Goal: Task Accomplishment & Management: Use online tool/utility

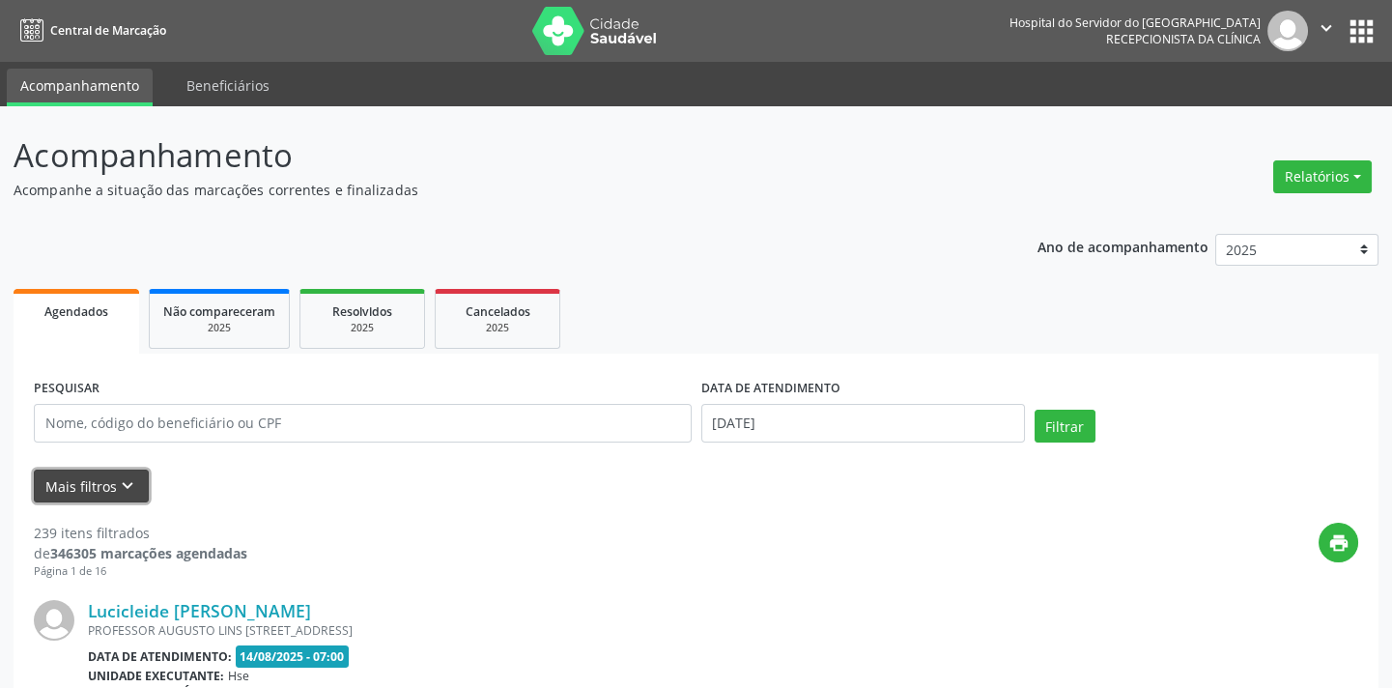
click at [117, 484] on icon "keyboard_arrow_down" at bounding box center [127, 485] width 21 height 21
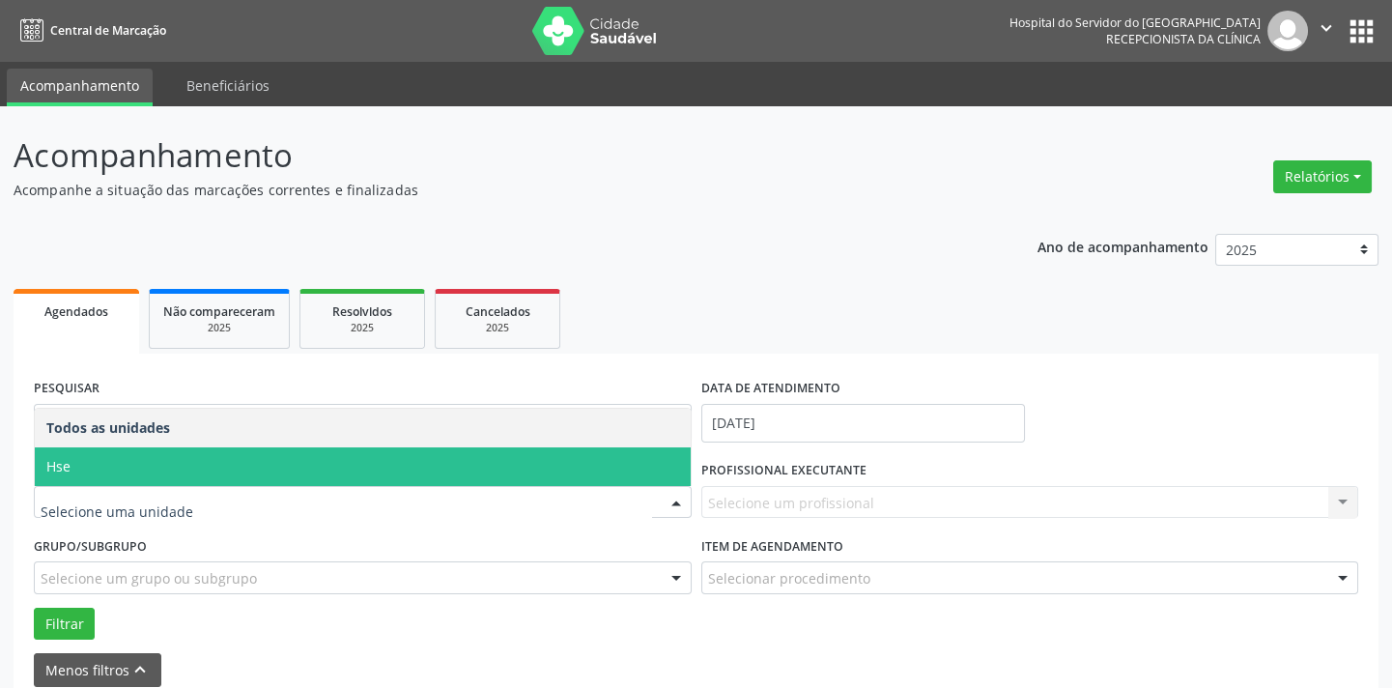
click at [118, 469] on span "Hse" at bounding box center [363, 466] width 656 height 39
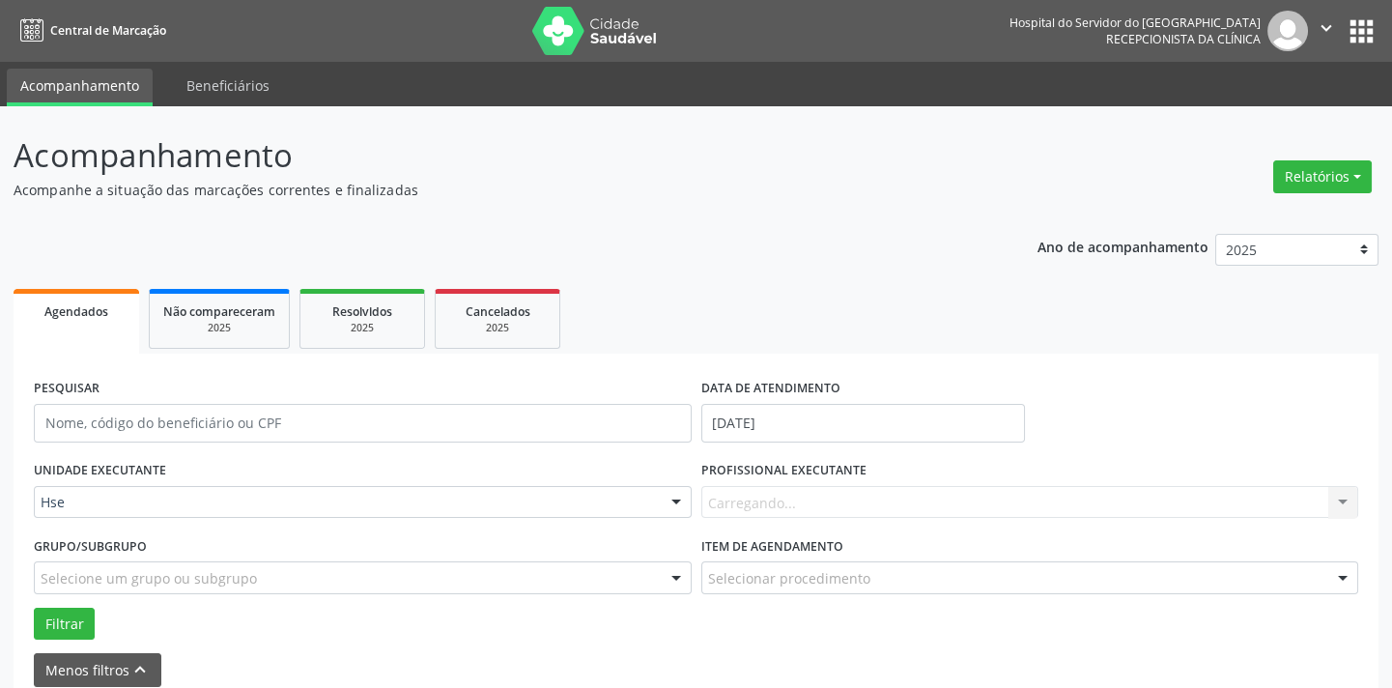
click at [902, 490] on div "Carregando... Nenhum resultado encontrado para: " " Não há nenhuma opção para s…" at bounding box center [1030, 502] width 658 height 33
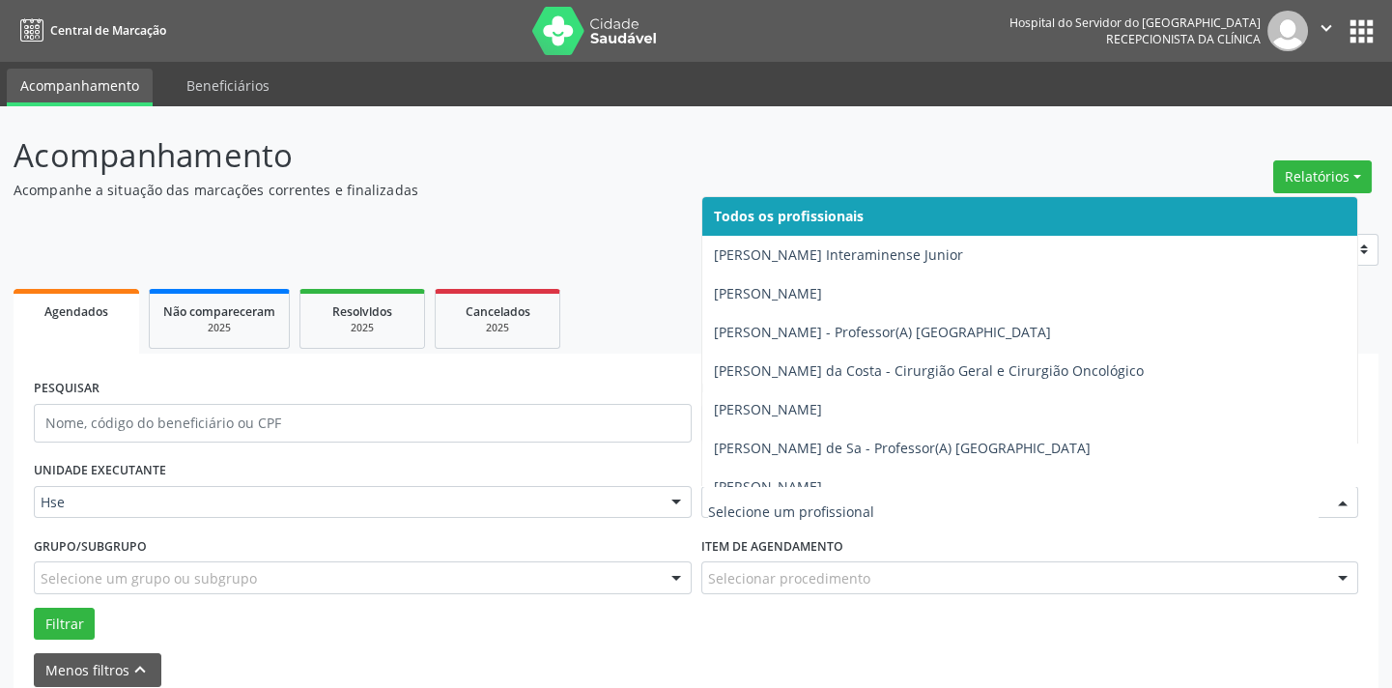
click at [1339, 492] on div at bounding box center [1342, 503] width 29 height 33
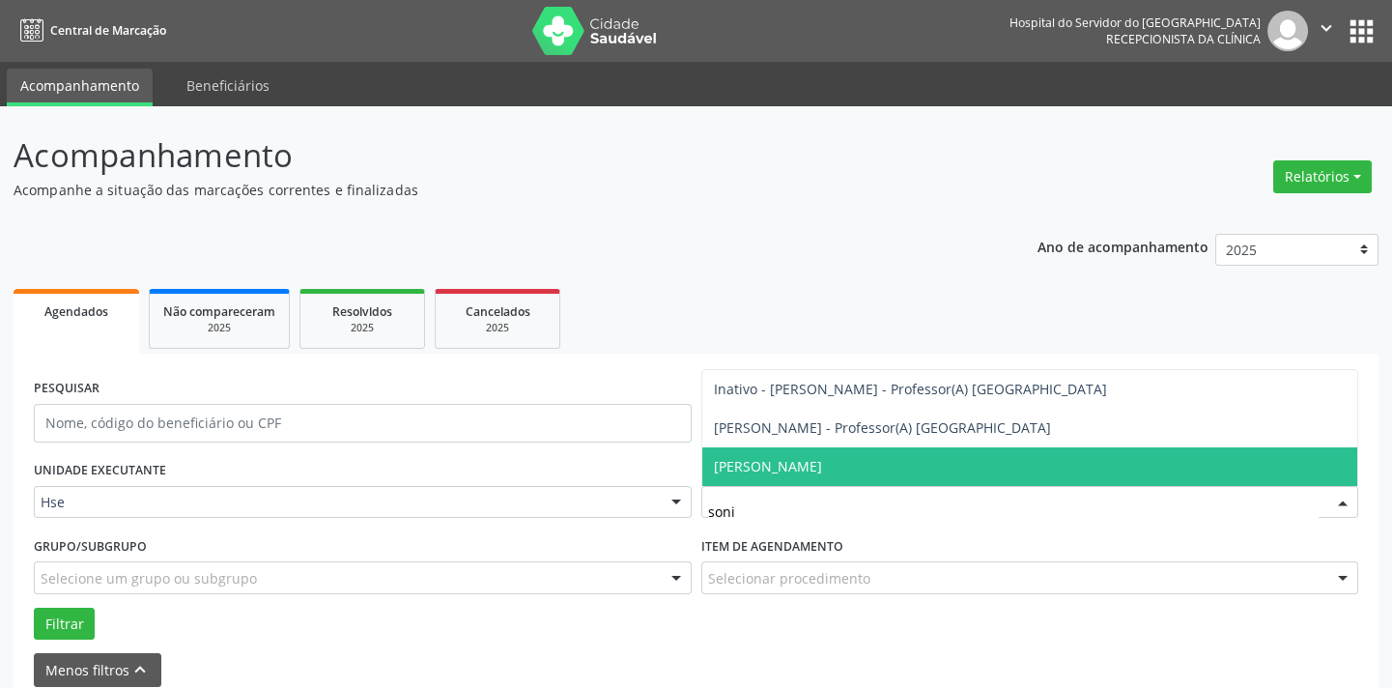
type input "[PERSON_NAME]"
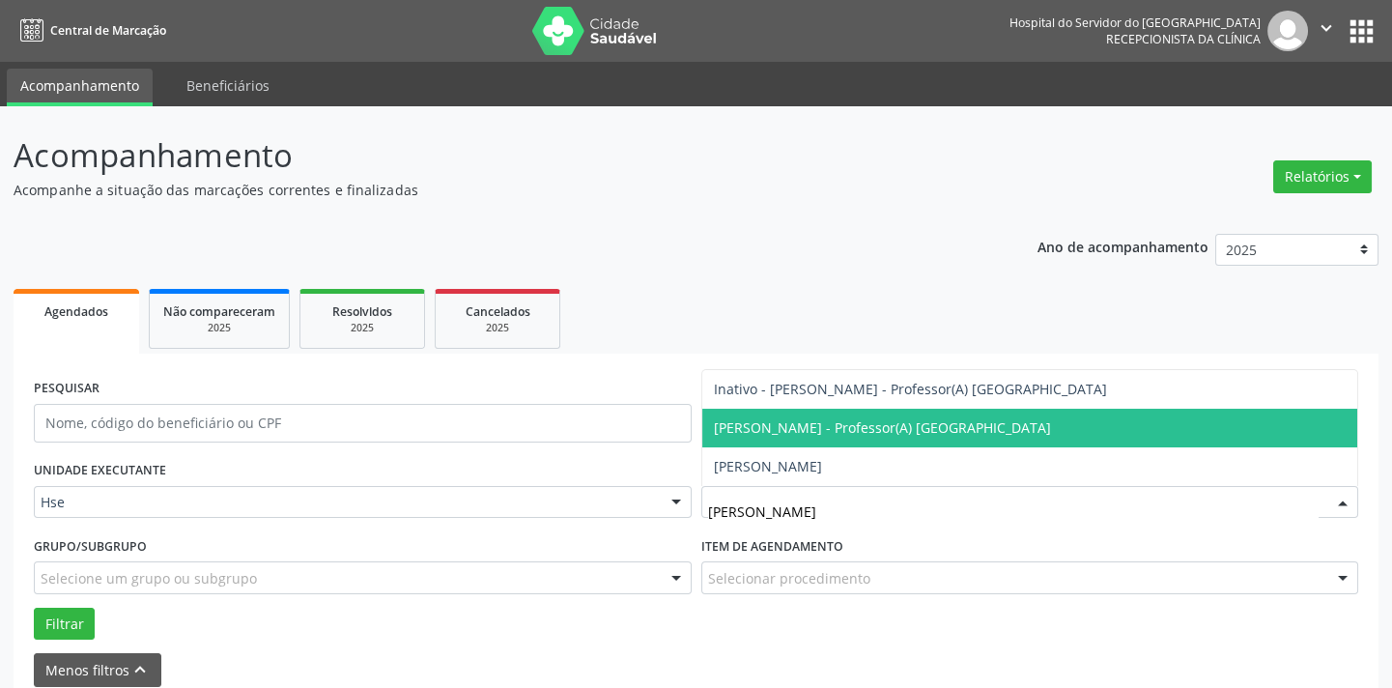
click at [870, 425] on span "[PERSON_NAME] - Professor(A) [GEOGRAPHIC_DATA]" at bounding box center [882, 427] width 337 height 18
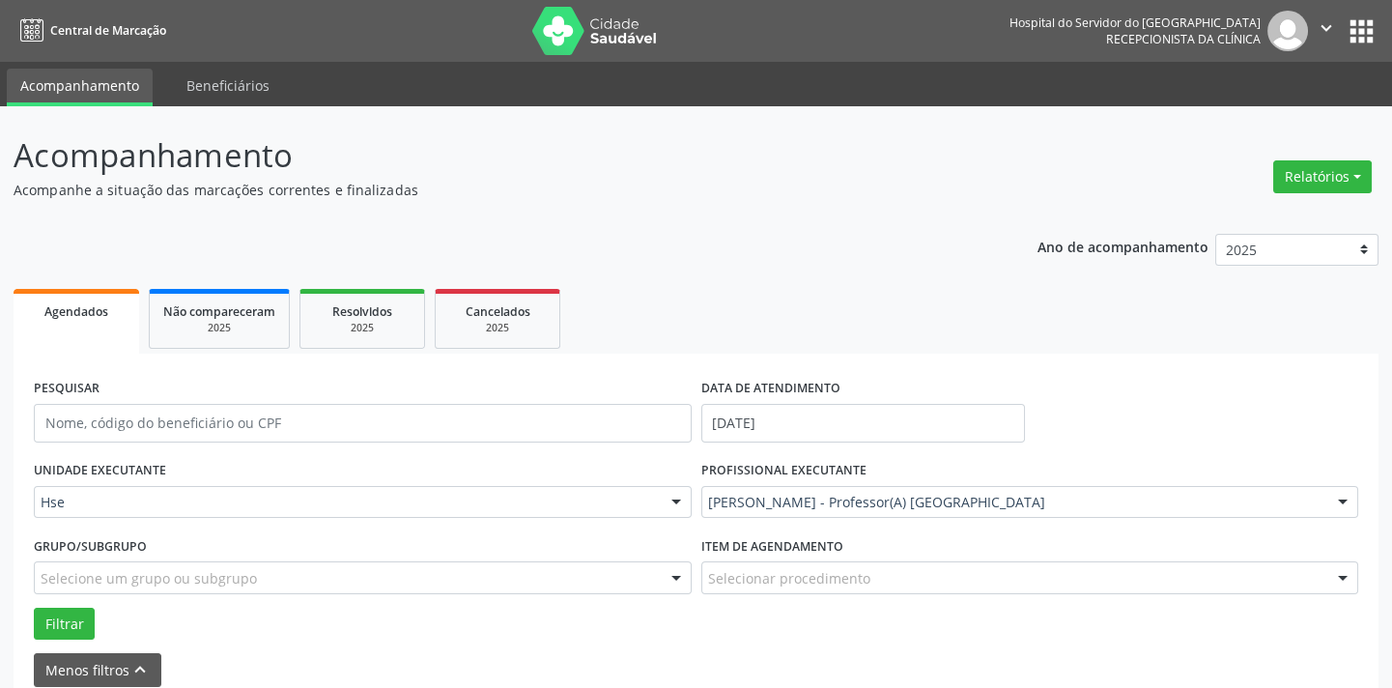
click at [1343, 575] on div at bounding box center [1342, 578] width 29 height 33
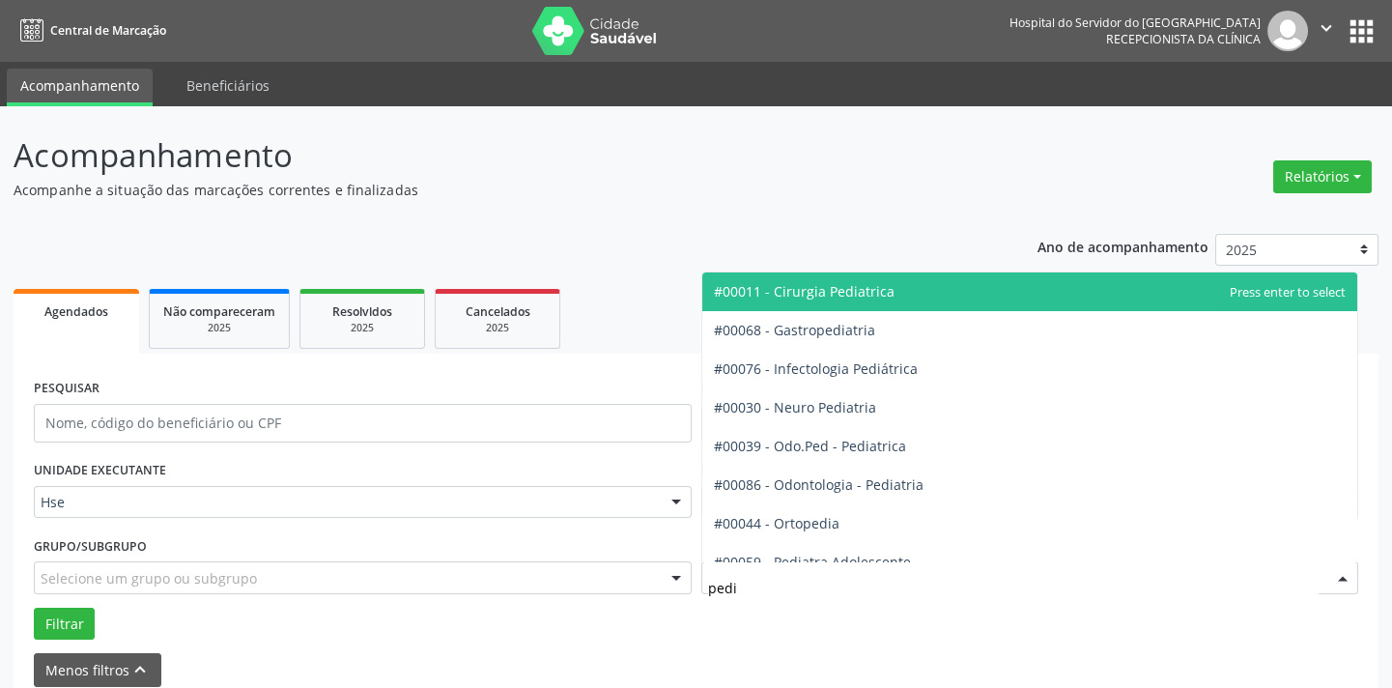
type input "pedia"
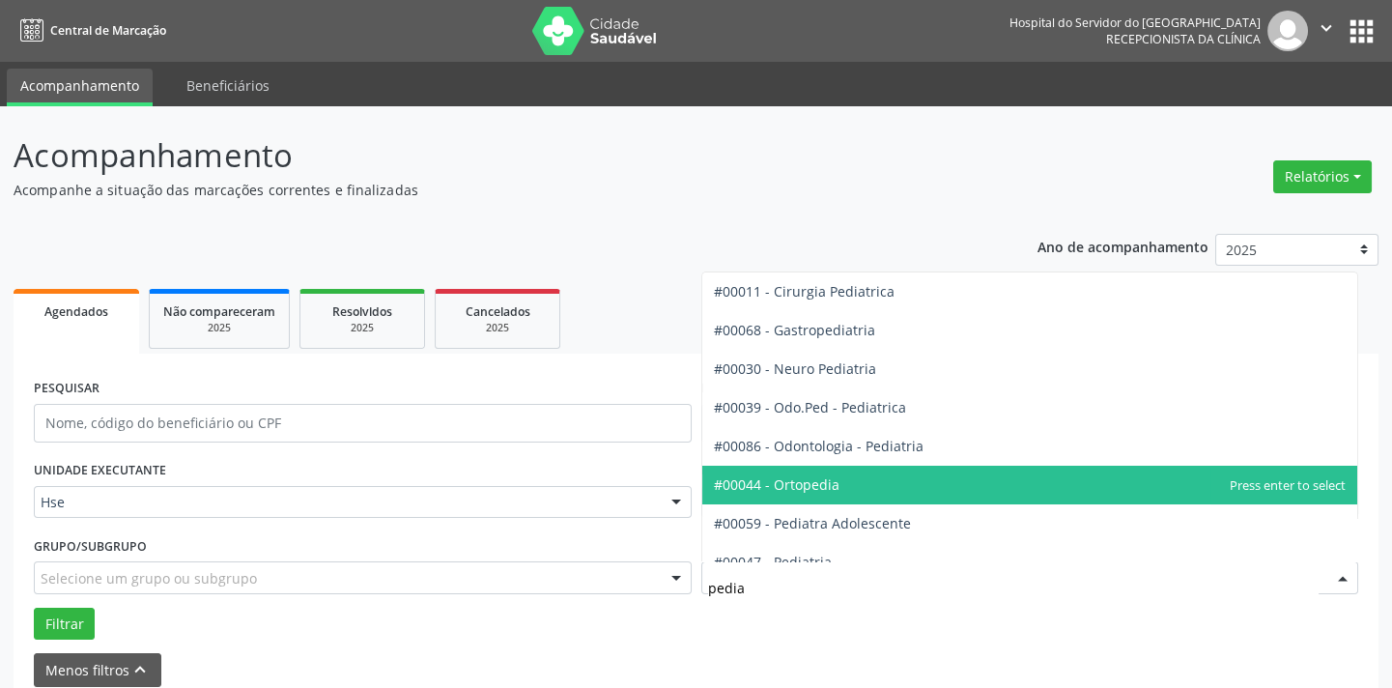
scroll to position [58, 0]
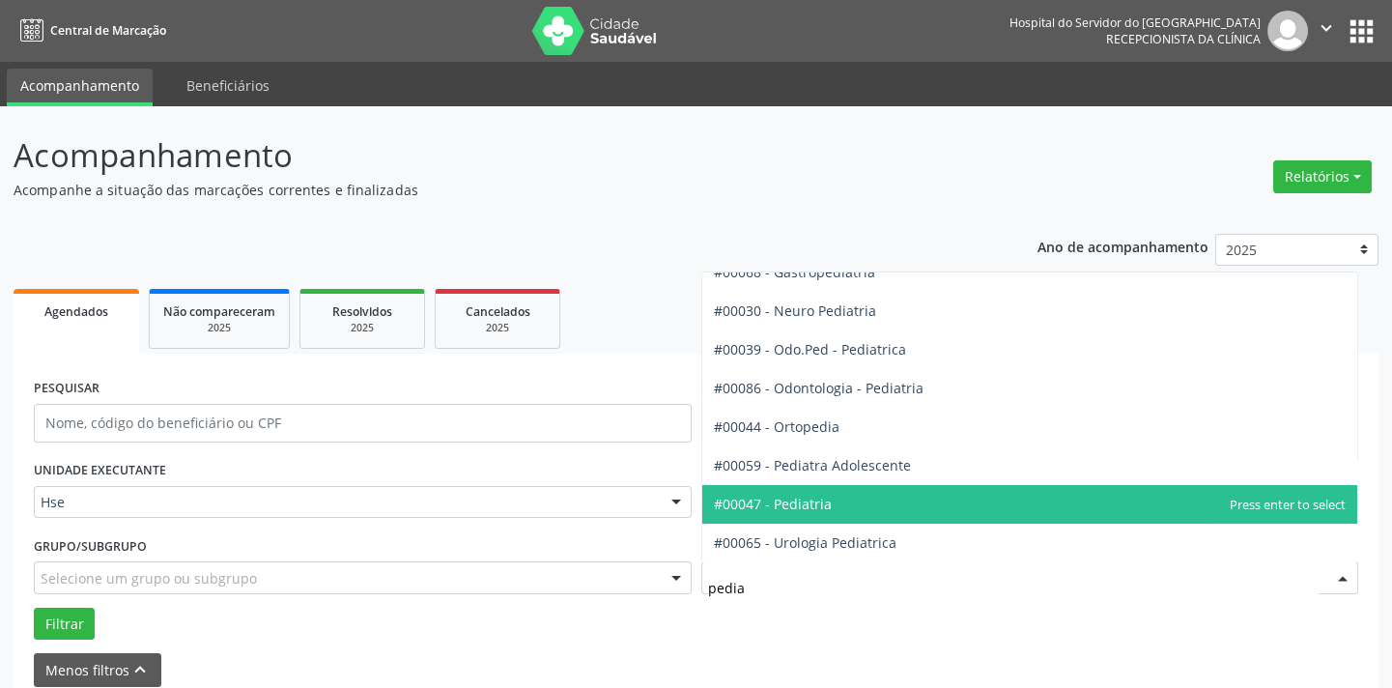
click at [857, 494] on span "#00047 - Pediatria" at bounding box center [1030, 504] width 656 height 39
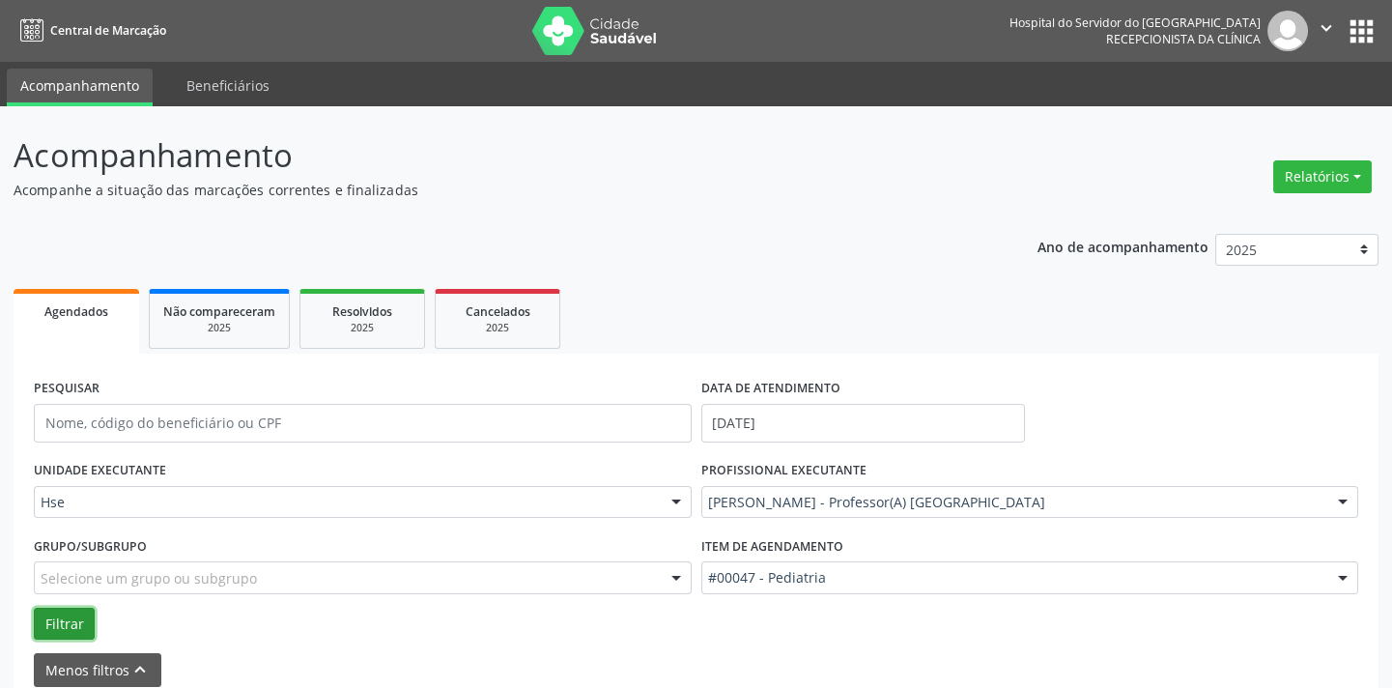
click at [71, 612] on button "Filtrar" at bounding box center [64, 624] width 61 height 33
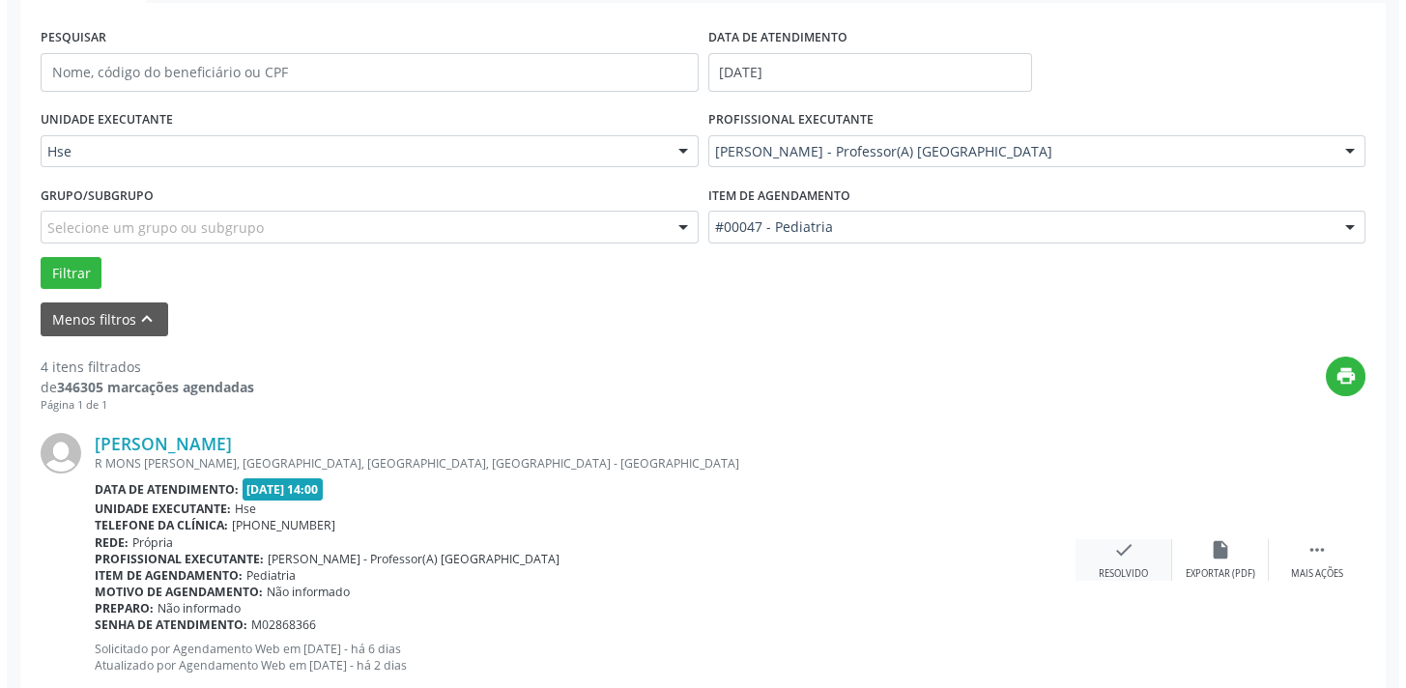
scroll to position [1286, 0]
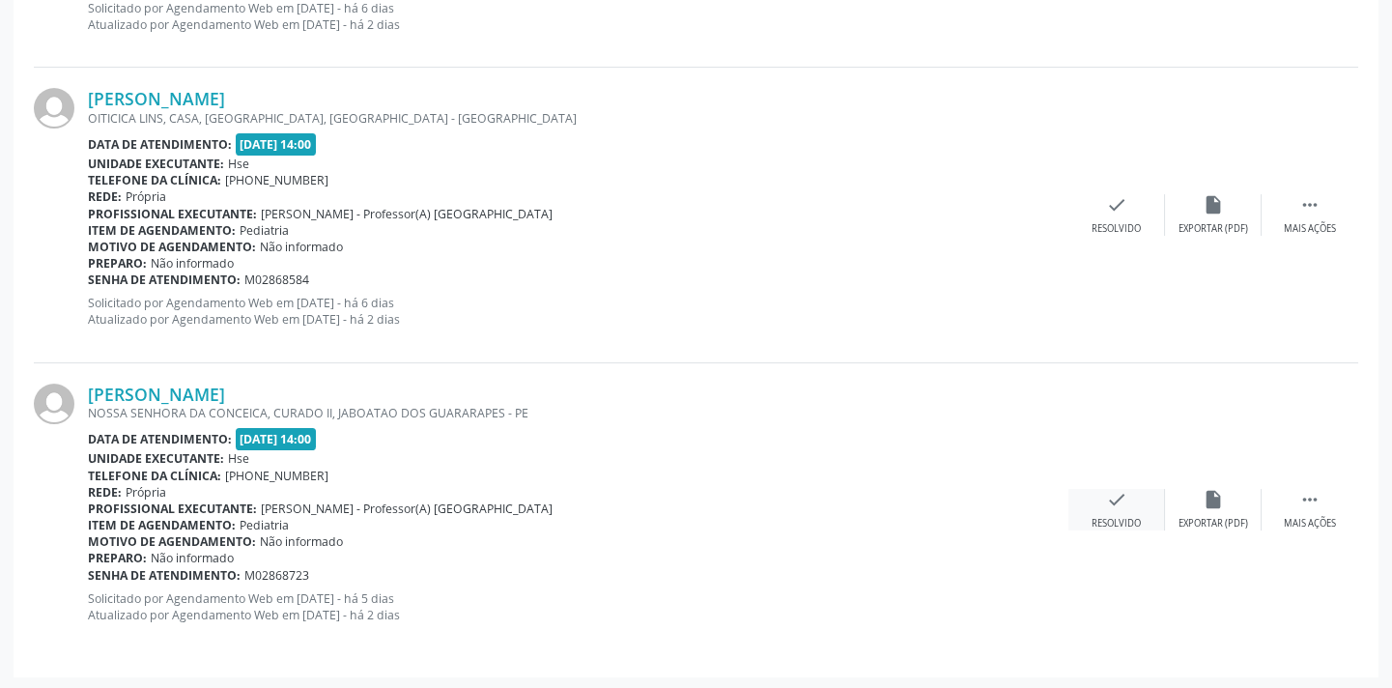
click at [1114, 494] on icon "check" at bounding box center [1116, 499] width 21 height 21
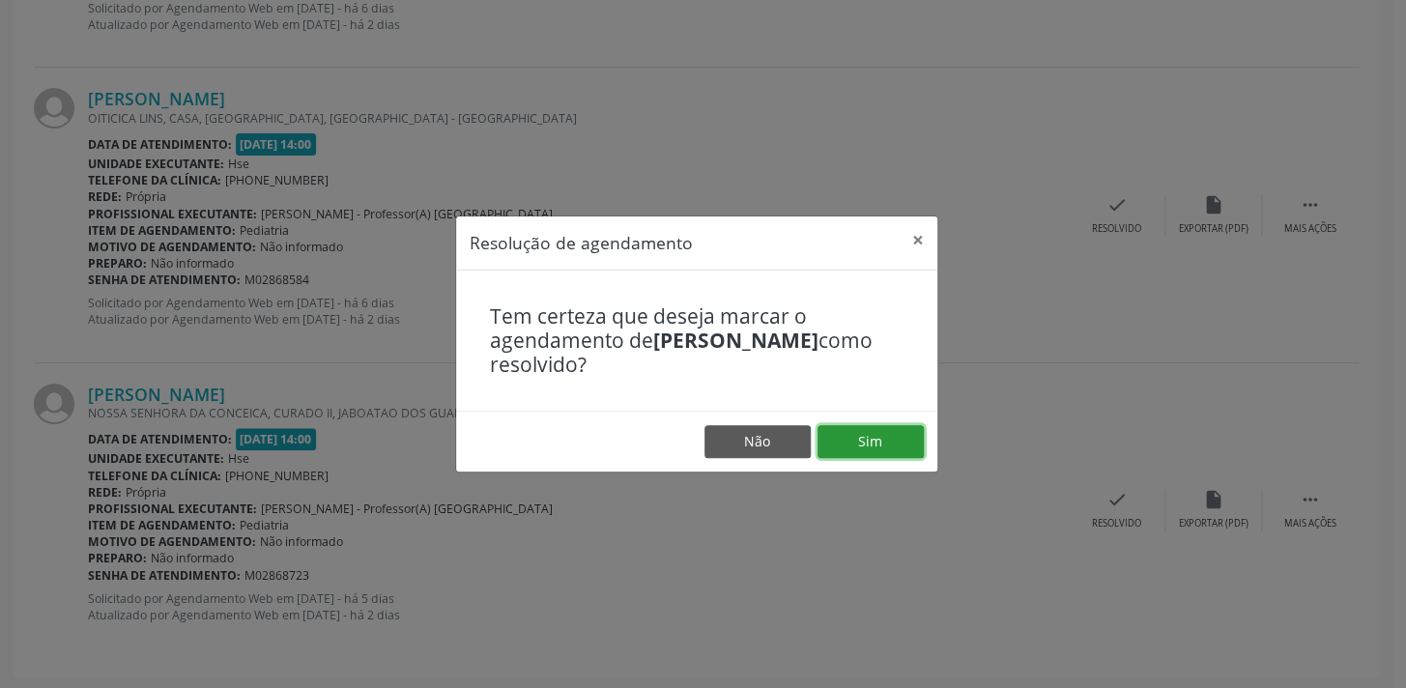
click at [908, 442] on button "Sim" at bounding box center [870, 441] width 106 height 33
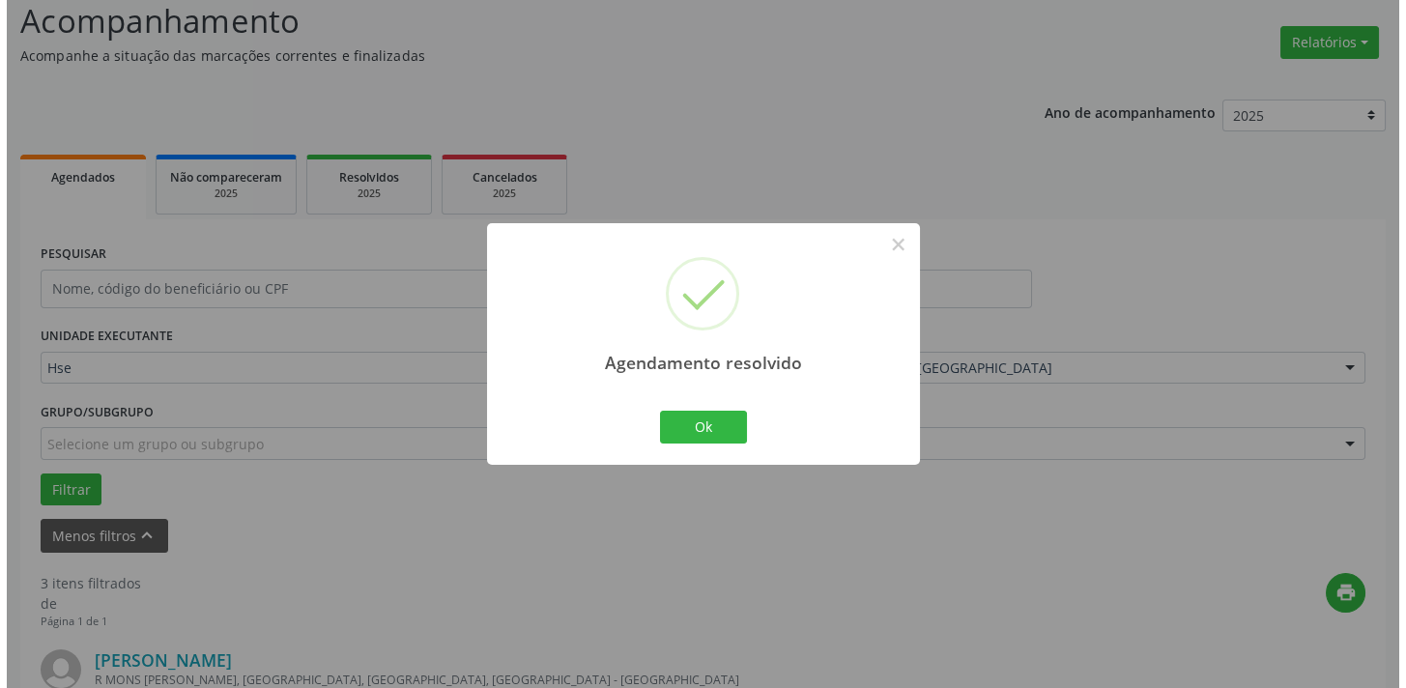
scroll to position [992, 0]
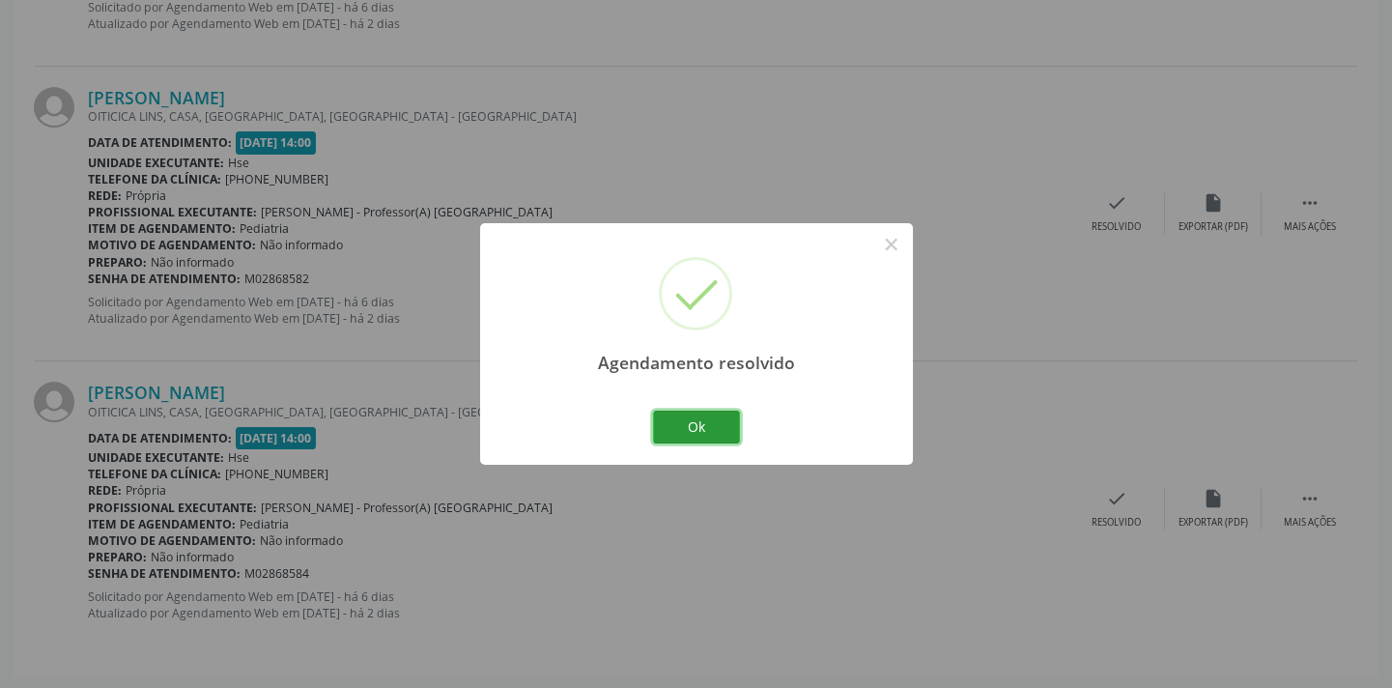
click at [702, 432] on button "Ok" at bounding box center [696, 427] width 87 height 33
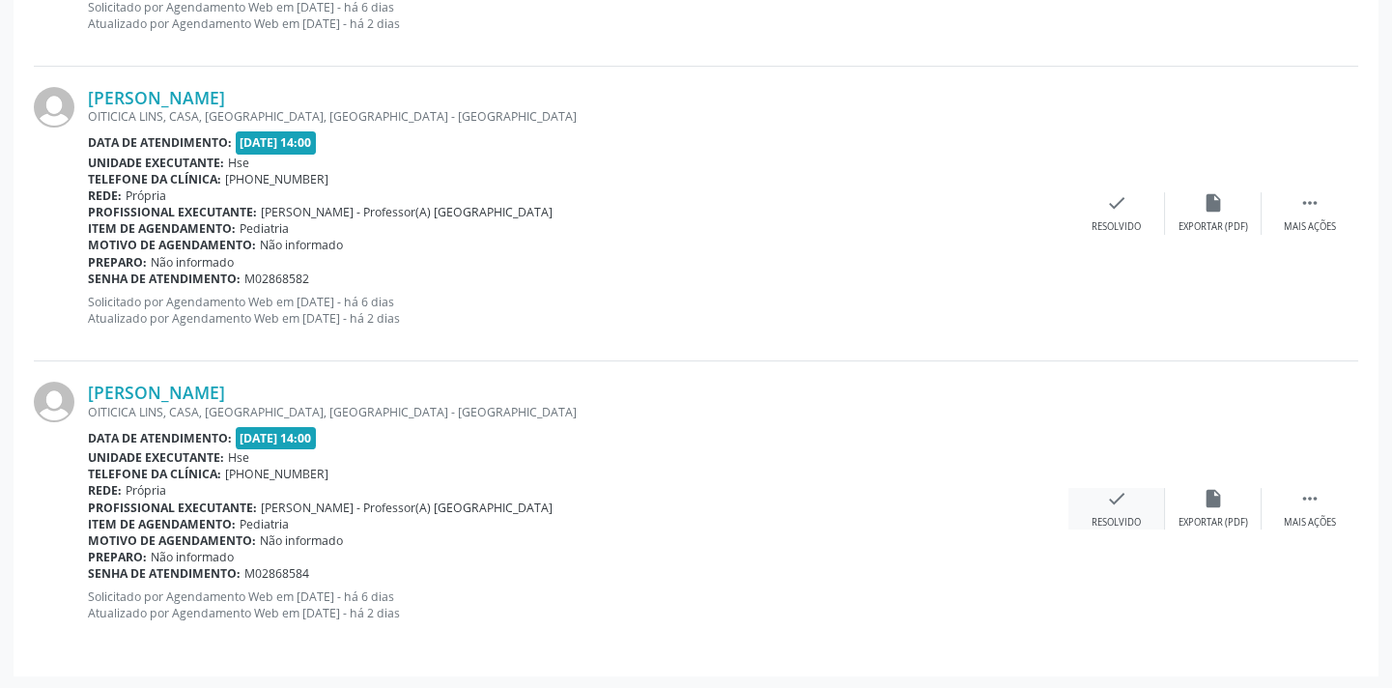
click at [1112, 504] on icon "check" at bounding box center [1116, 498] width 21 height 21
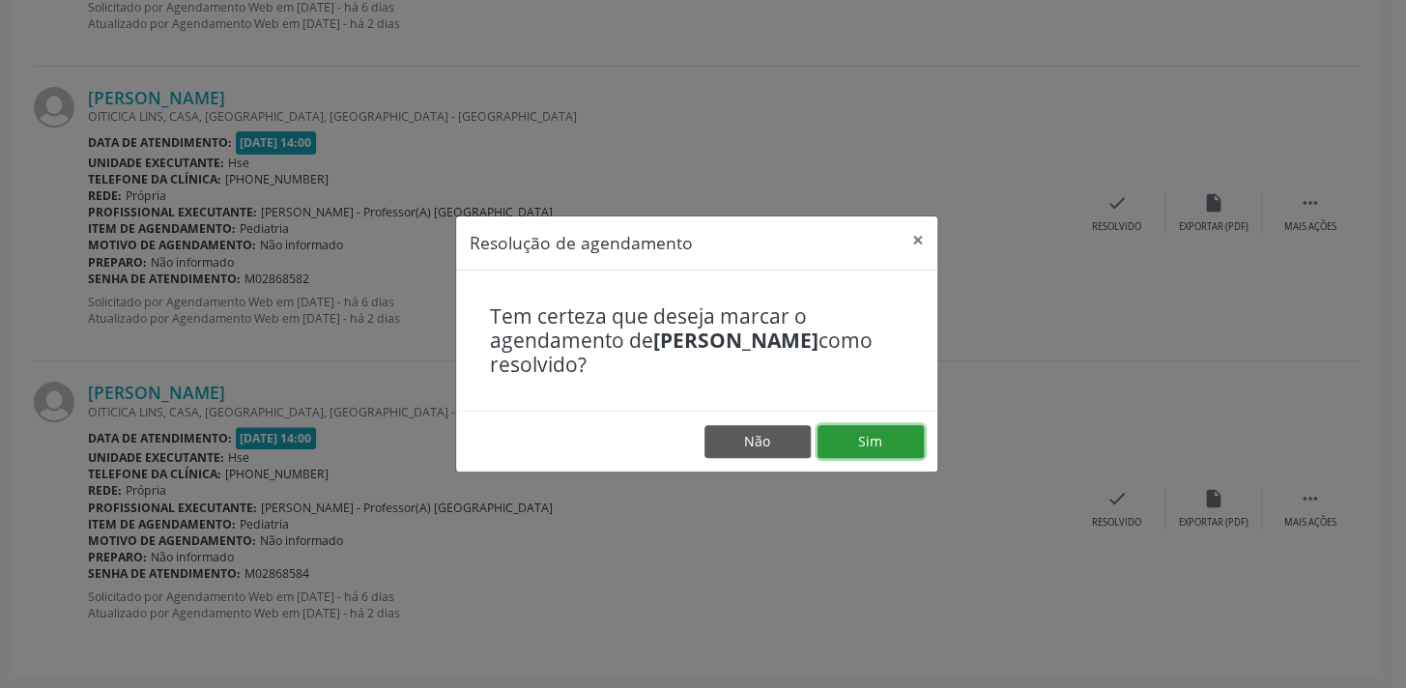
click at [875, 442] on button "Sim" at bounding box center [870, 441] width 106 height 33
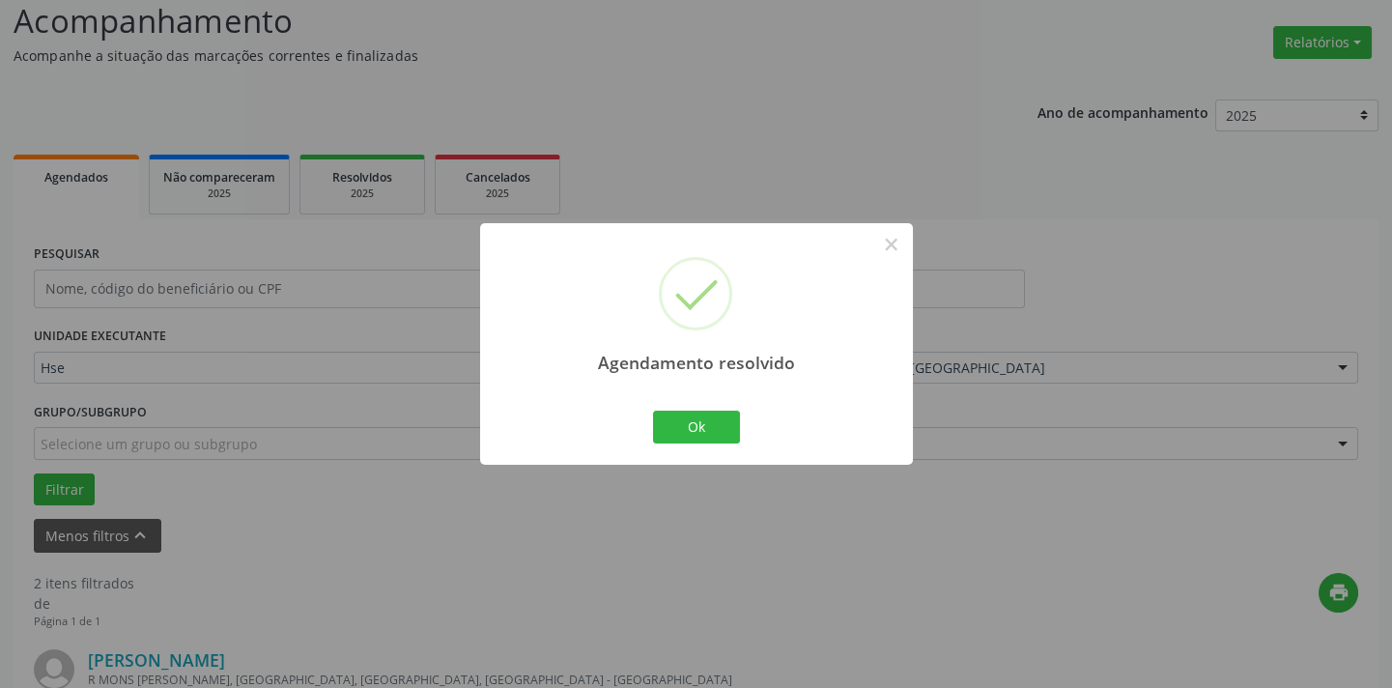
scroll to position [697, 0]
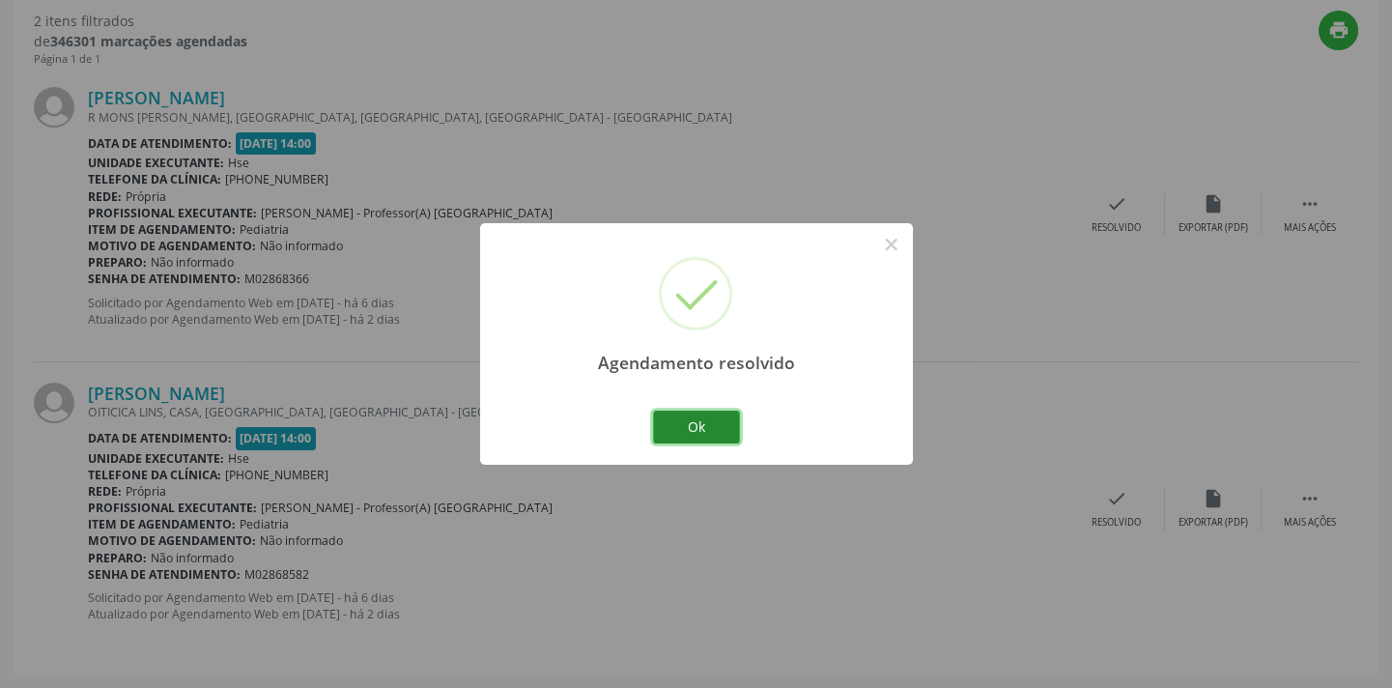
click at [696, 429] on button "Ok" at bounding box center [696, 427] width 87 height 33
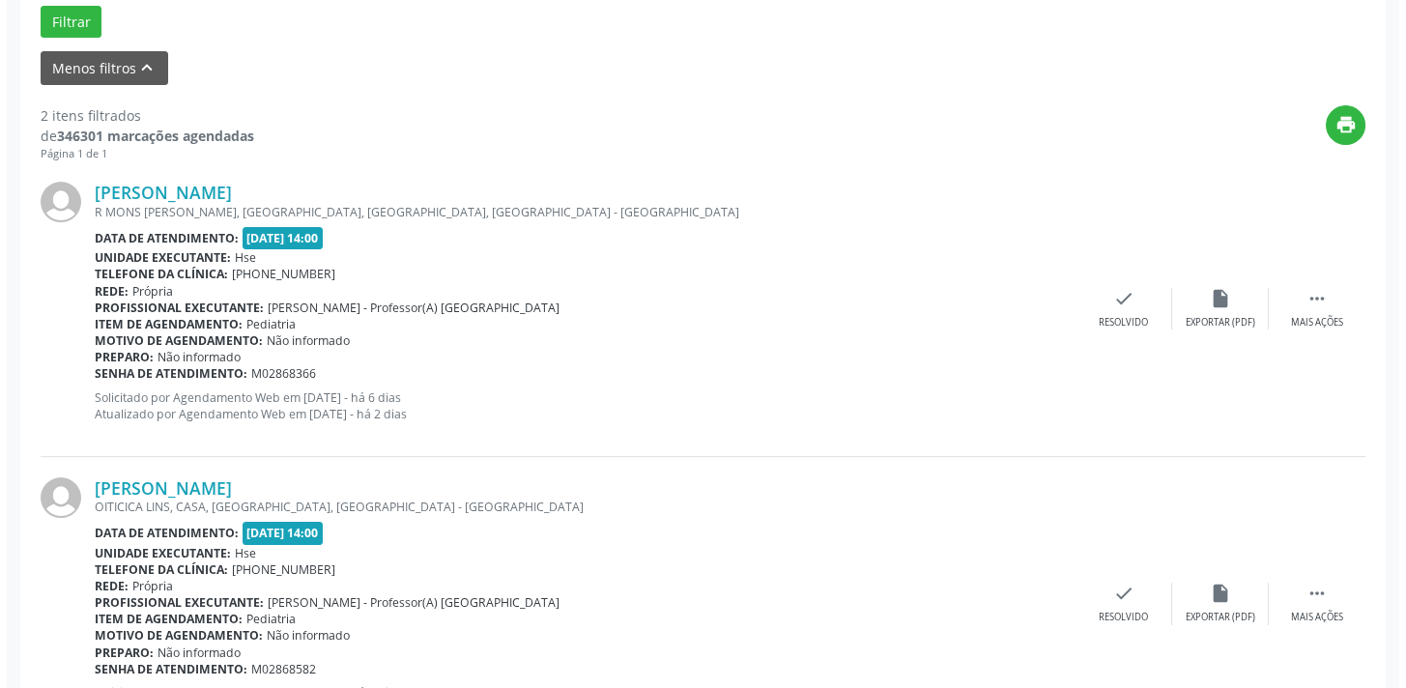
scroll to position [522, 0]
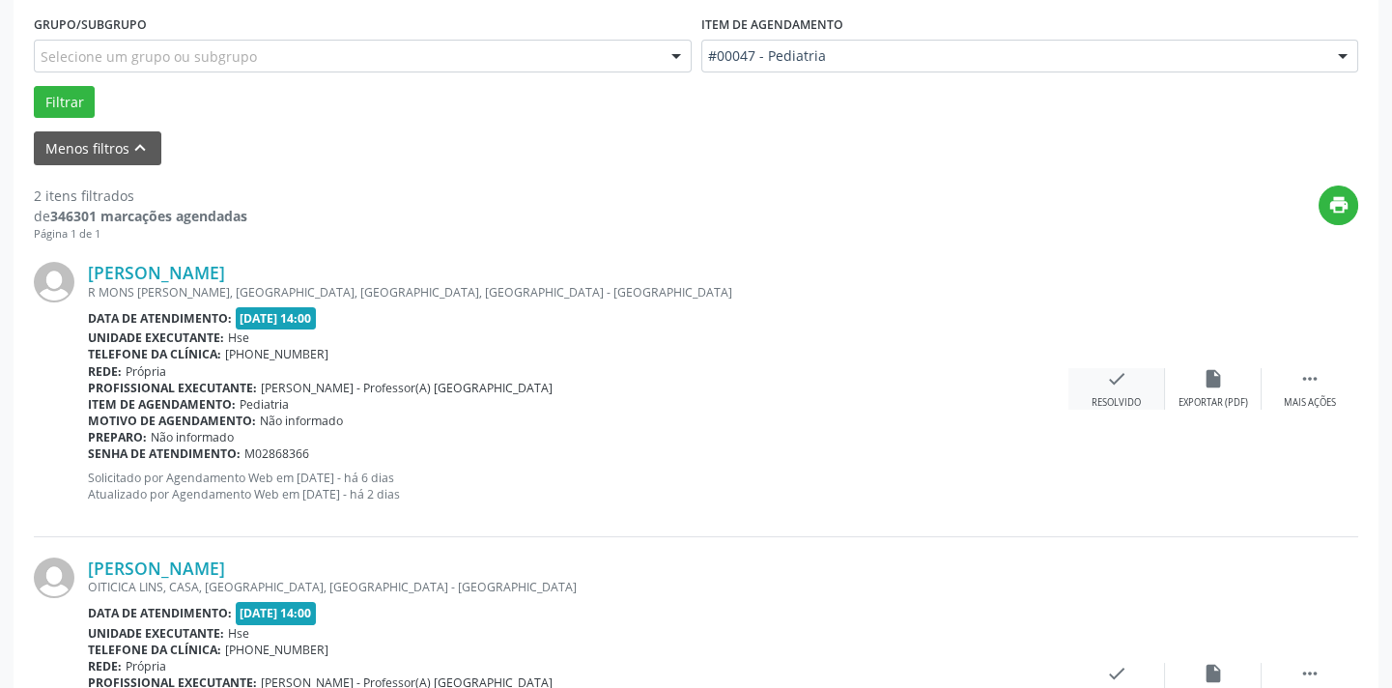
click at [1110, 388] on div "check Resolvido" at bounding box center [1117, 389] width 97 height 42
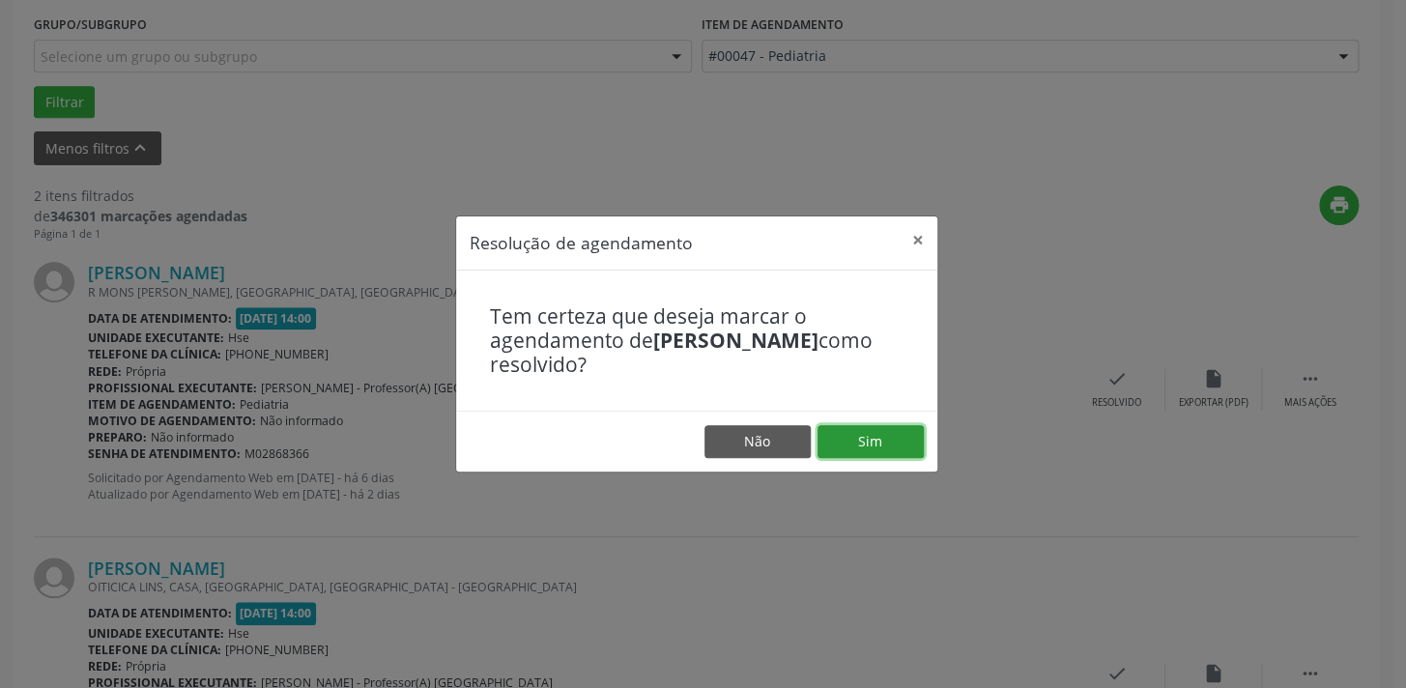
click at [888, 427] on button "Sim" at bounding box center [870, 441] width 106 height 33
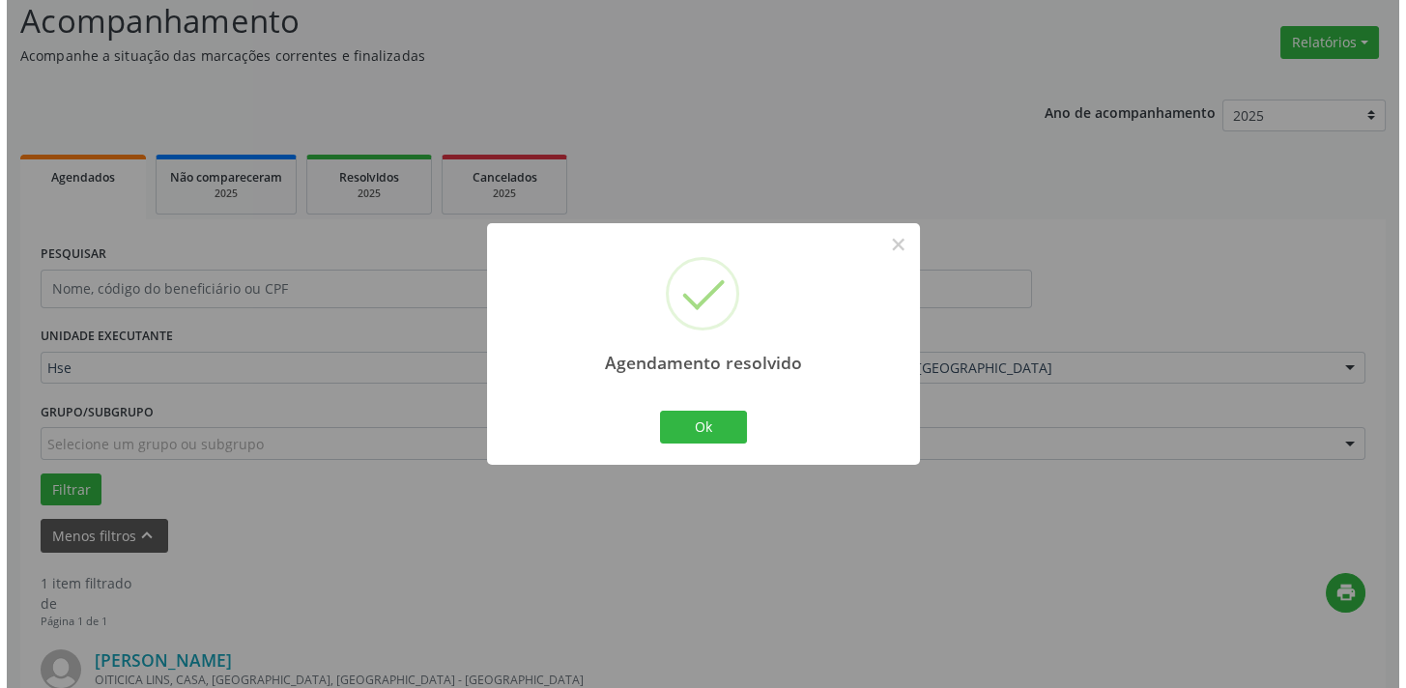
scroll to position [403, 0]
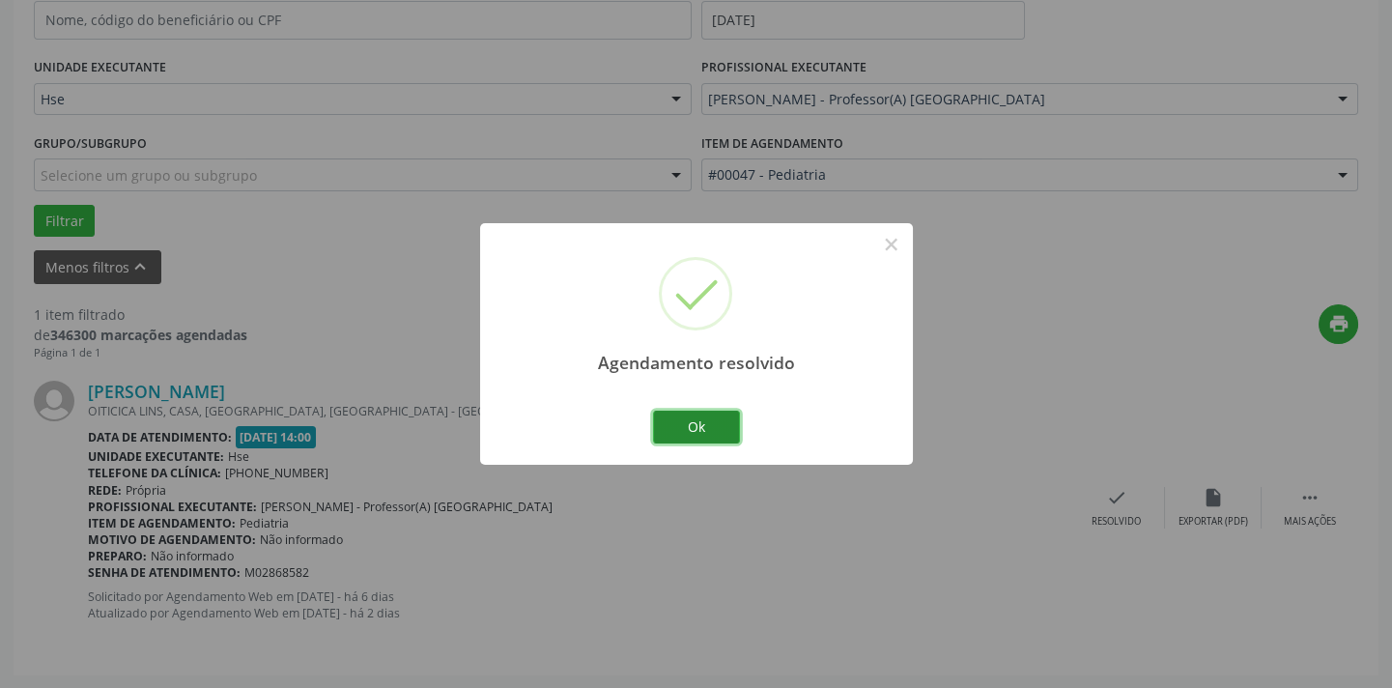
click at [695, 419] on button "Ok" at bounding box center [696, 427] width 87 height 33
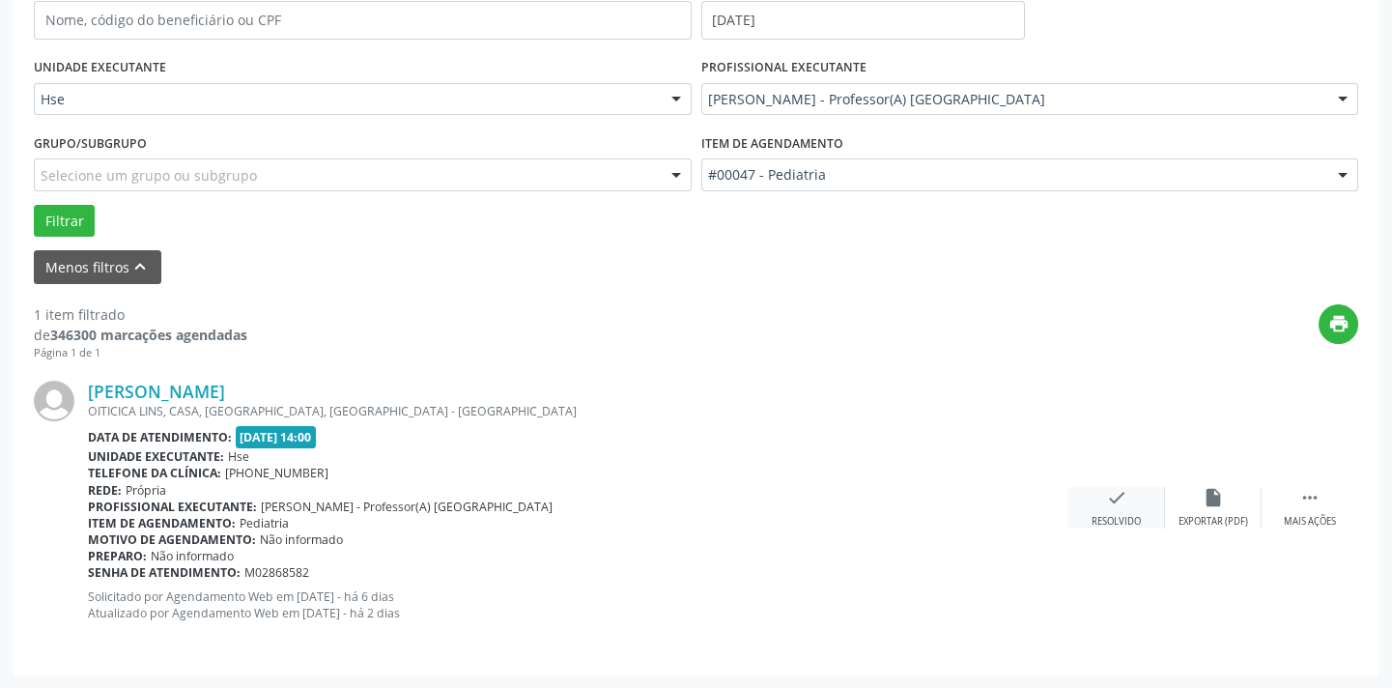
click at [1111, 510] on div "check Resolvido" at bounding box center [1117, 508] width 97 height 42
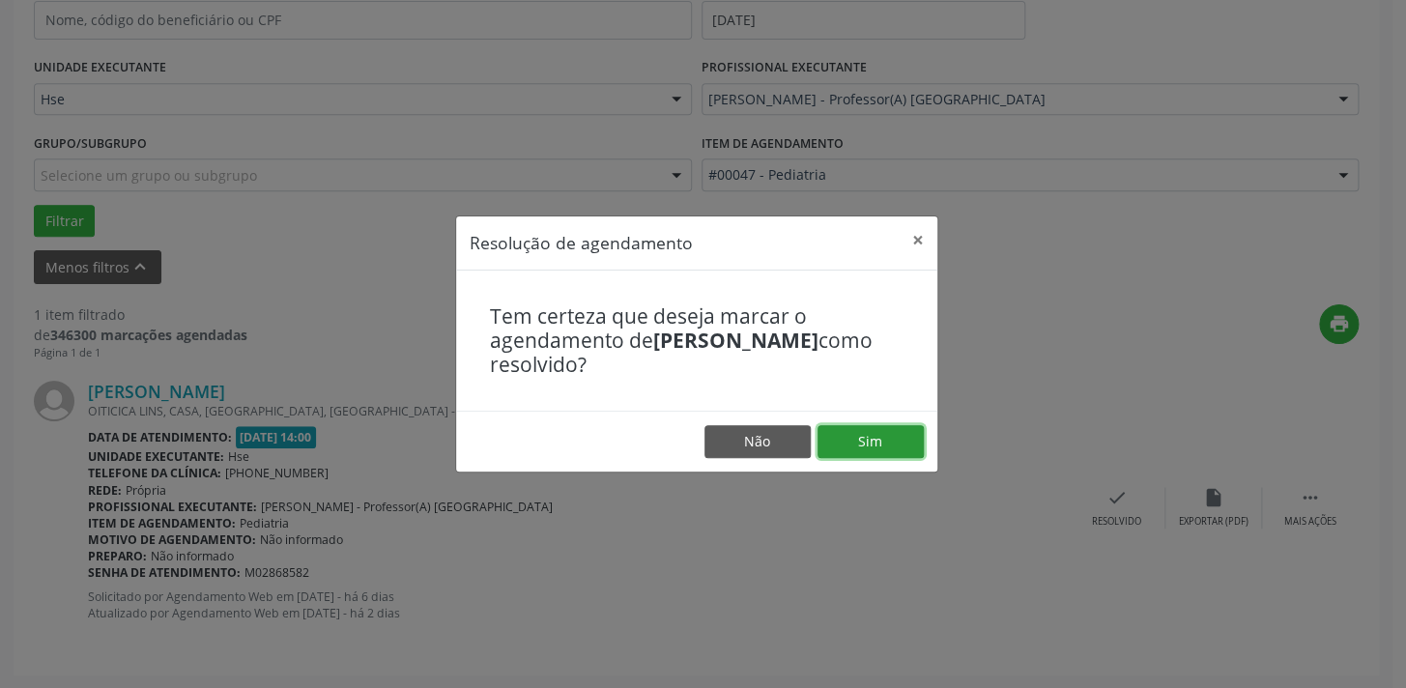
click at [874, 438] on button "Sim" at bounding box center [870, 441] width 106 height 33
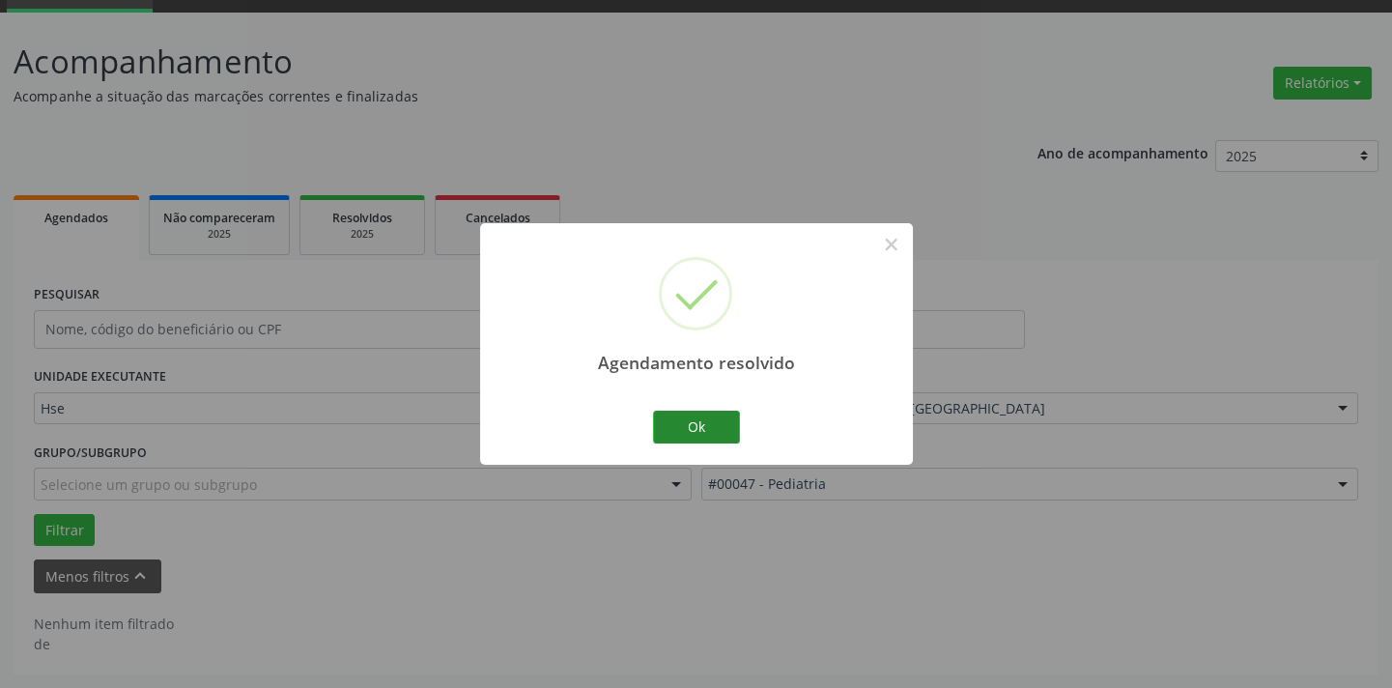
scroll to position [92, 0]
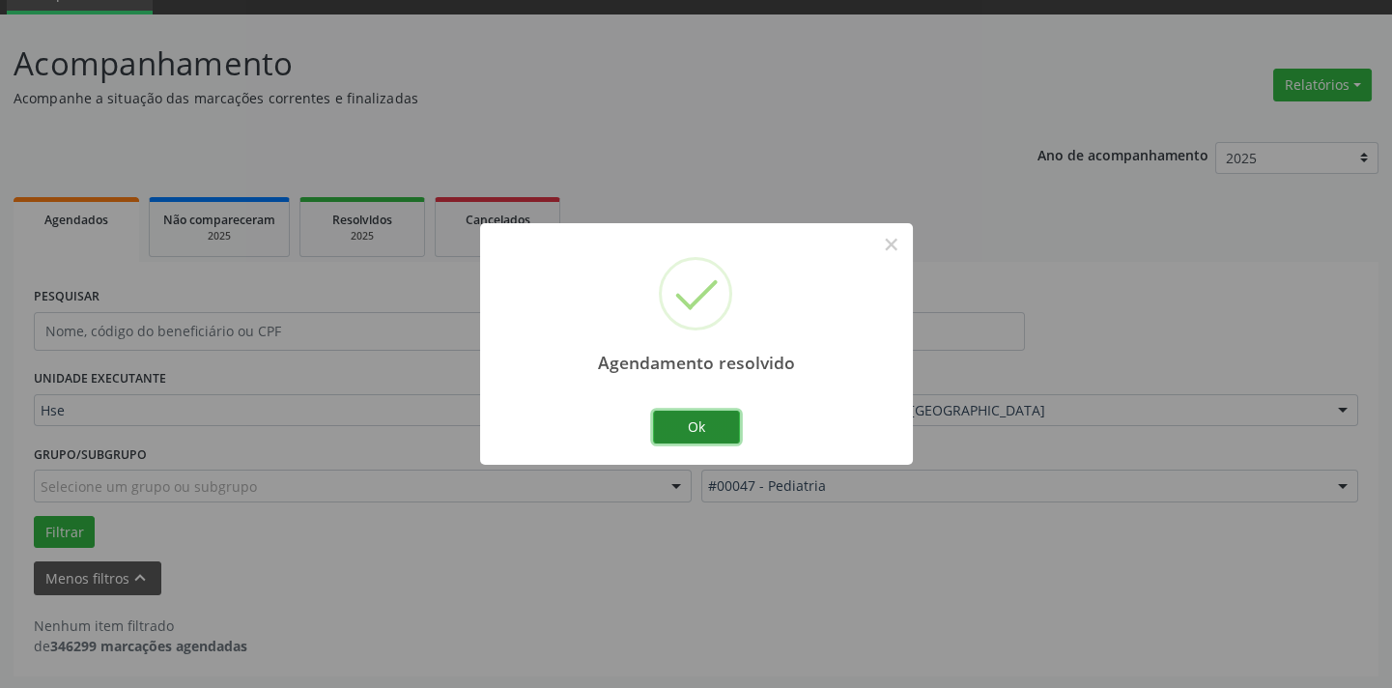
click at [699, 422] on button "Ok" at bounding box center [696, 427] width 87 height 33
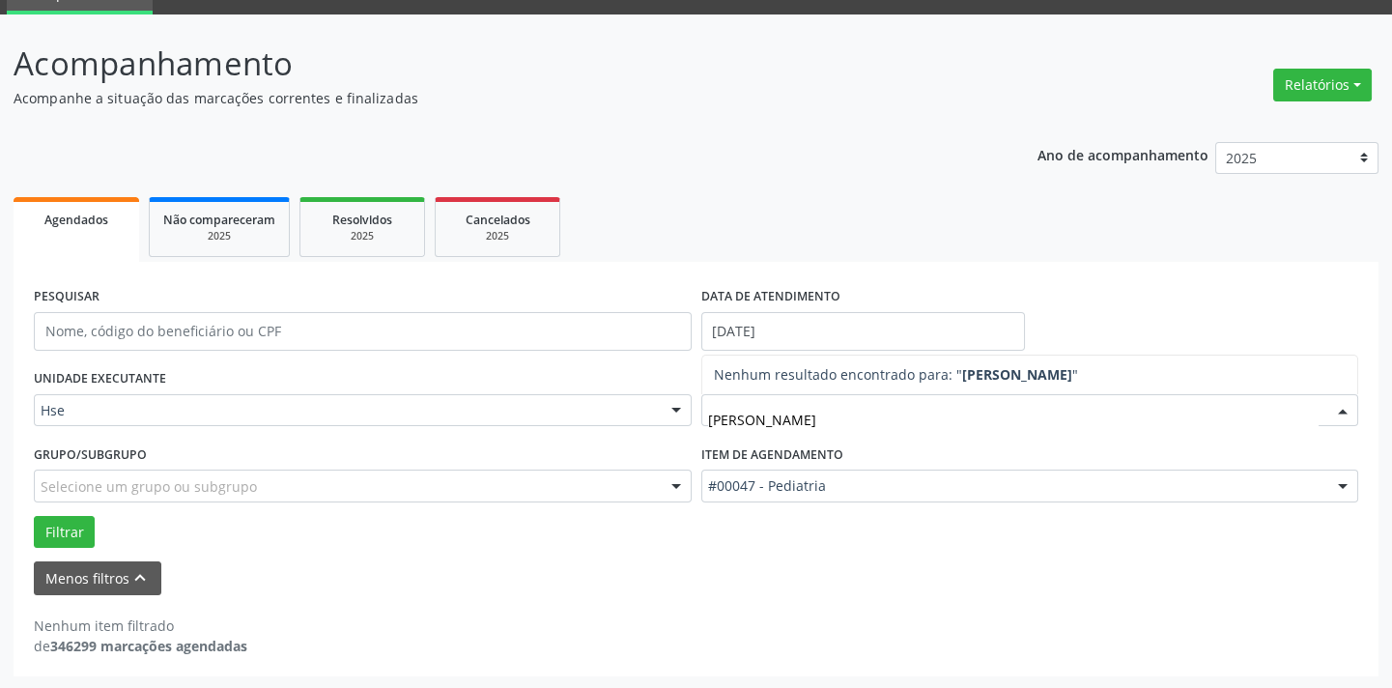
click at [737, 414] on input "[PERSON_NAME]" at bounding box center [1014, 420] width 612 height 39
type input "[PERSON_NAME]"
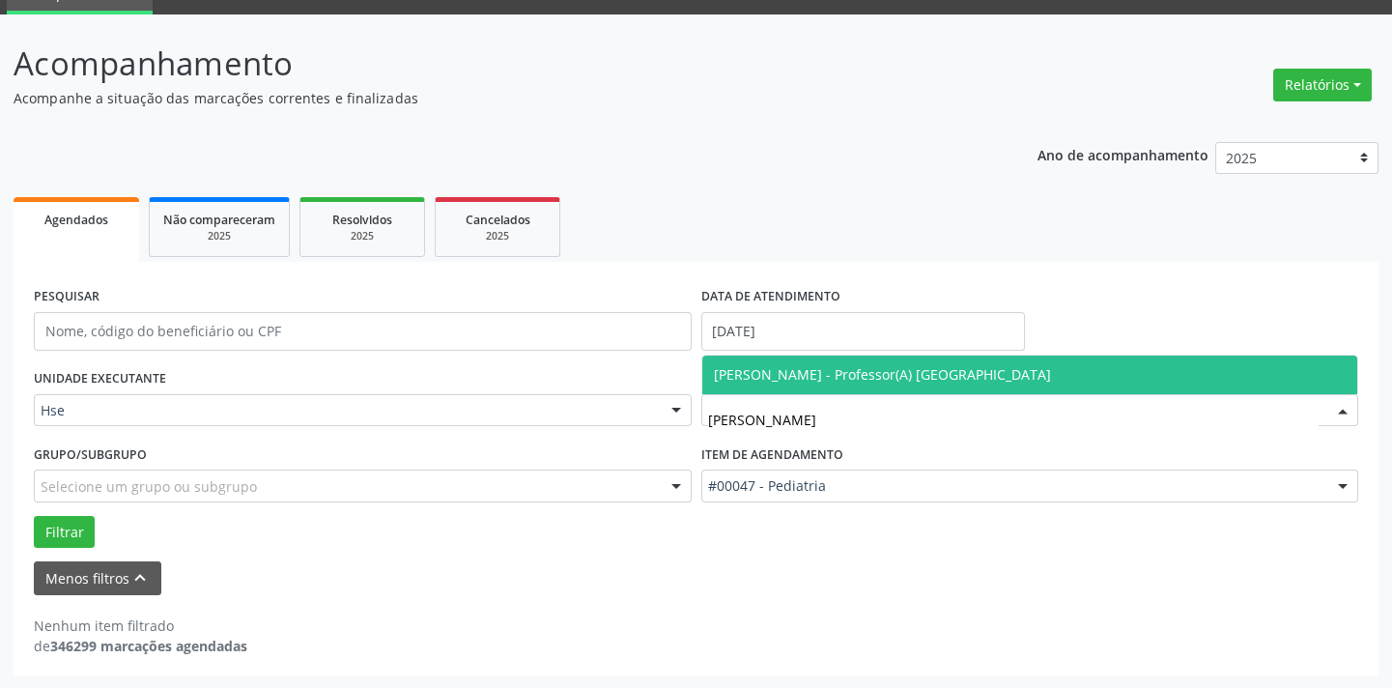
click at [822, 375] on span "[PERSON_NAME] - Professor(A) [GEOGRAPHIC_DATA]" at bounding box center [882, 374] width 337 height 18
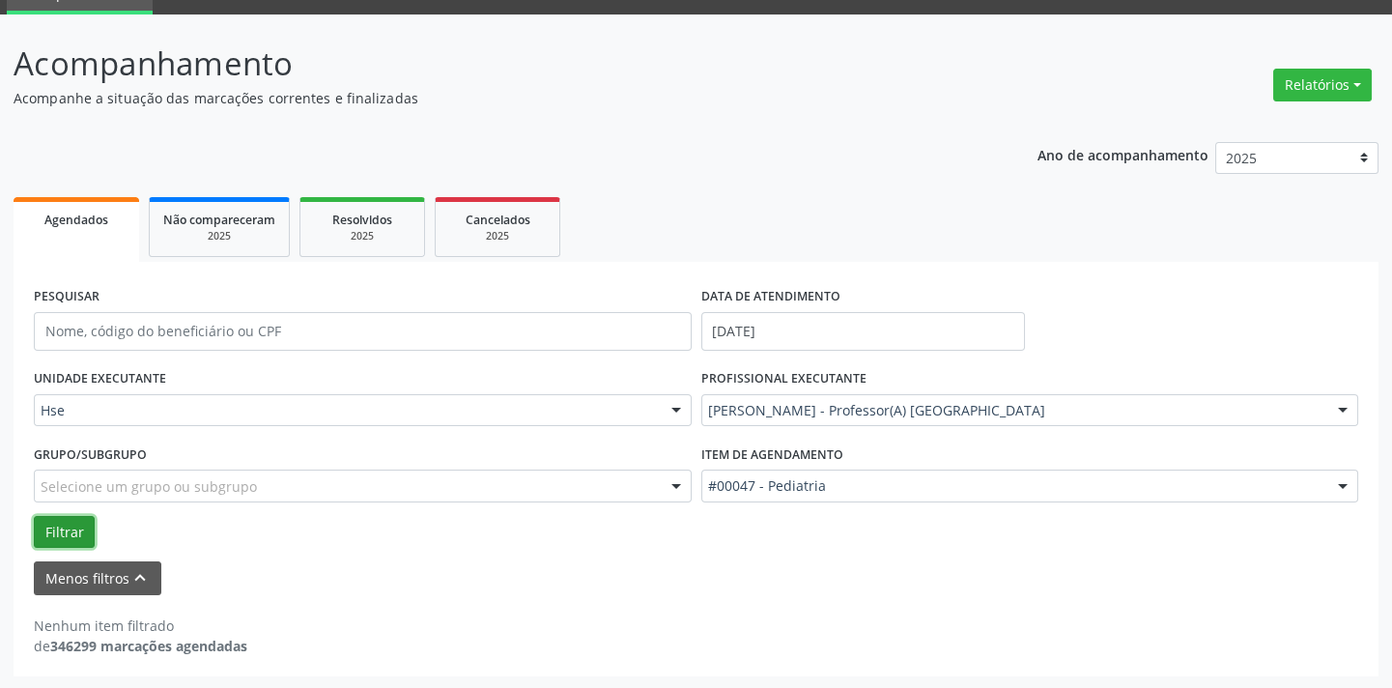
click at [60, 522] on button "Filtrar" at bounding box center [64, 532] width 61 height 33
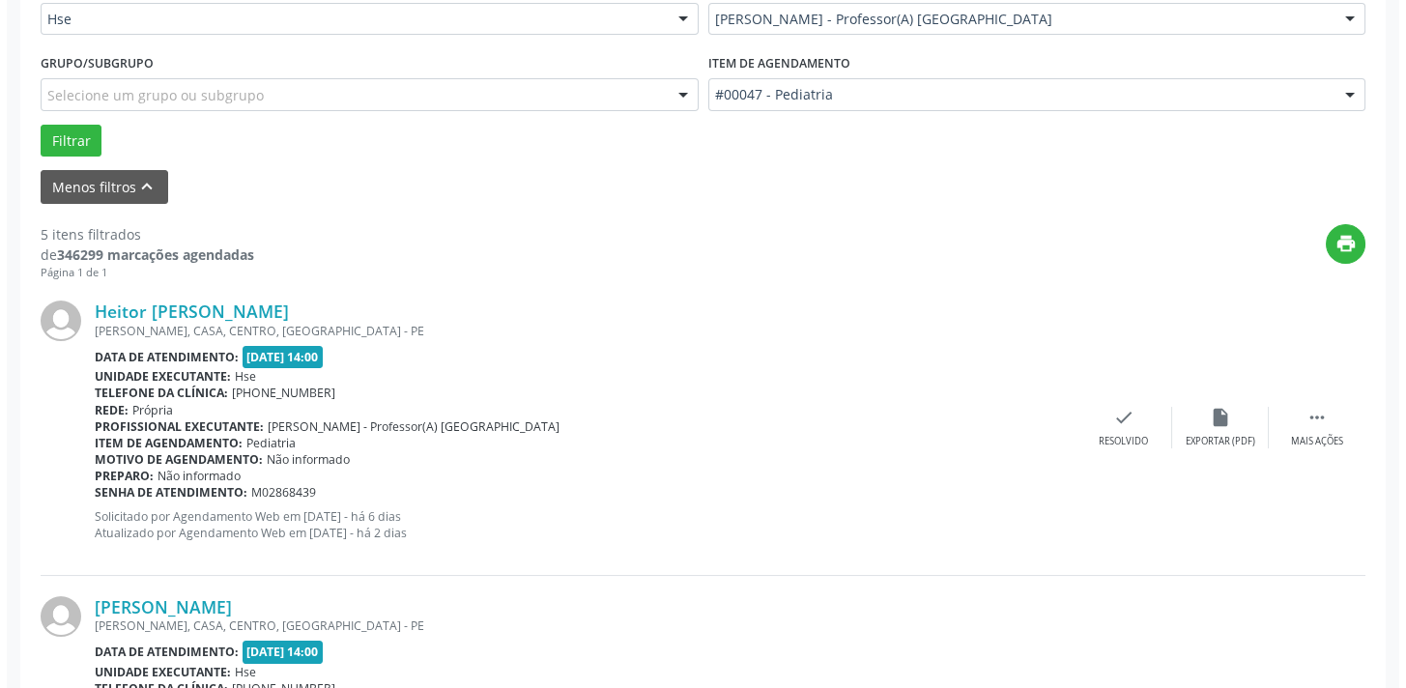
scroll to position [531, 0]
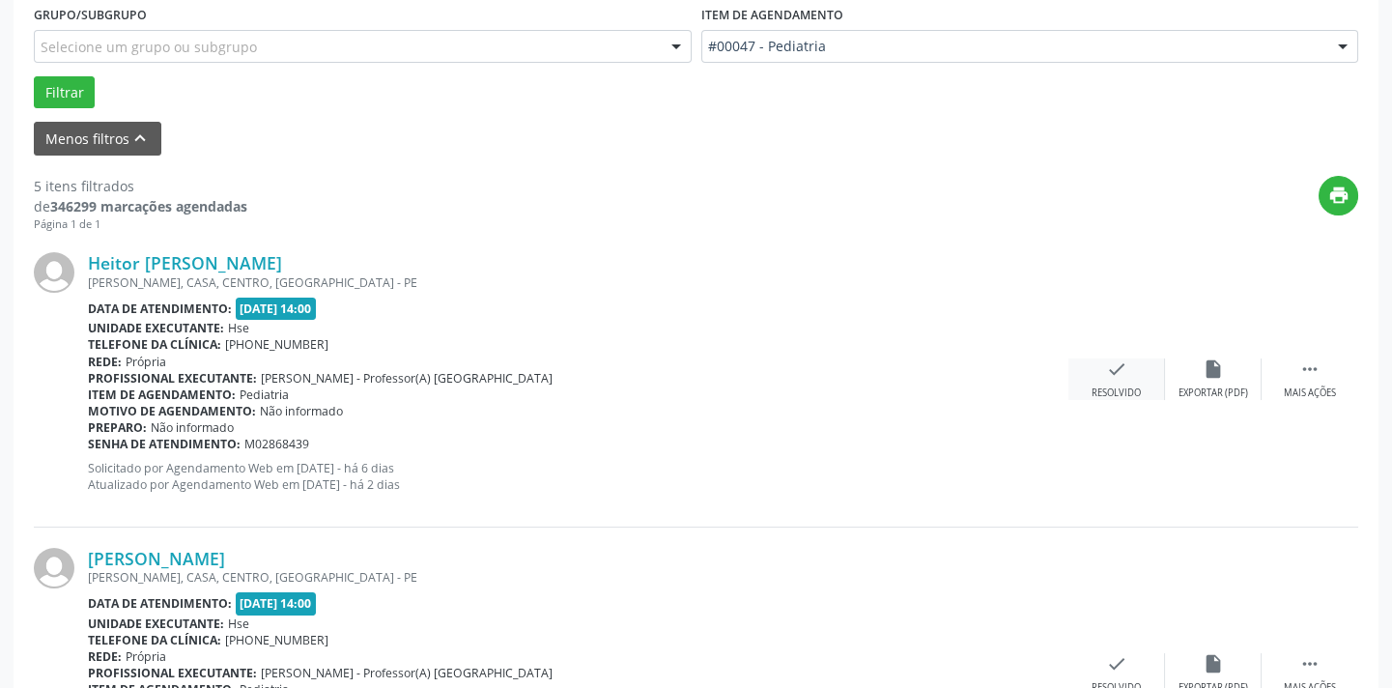
click at [1117, 369] on icon "check" at bounding box center [1116, 368] width 21 height 21
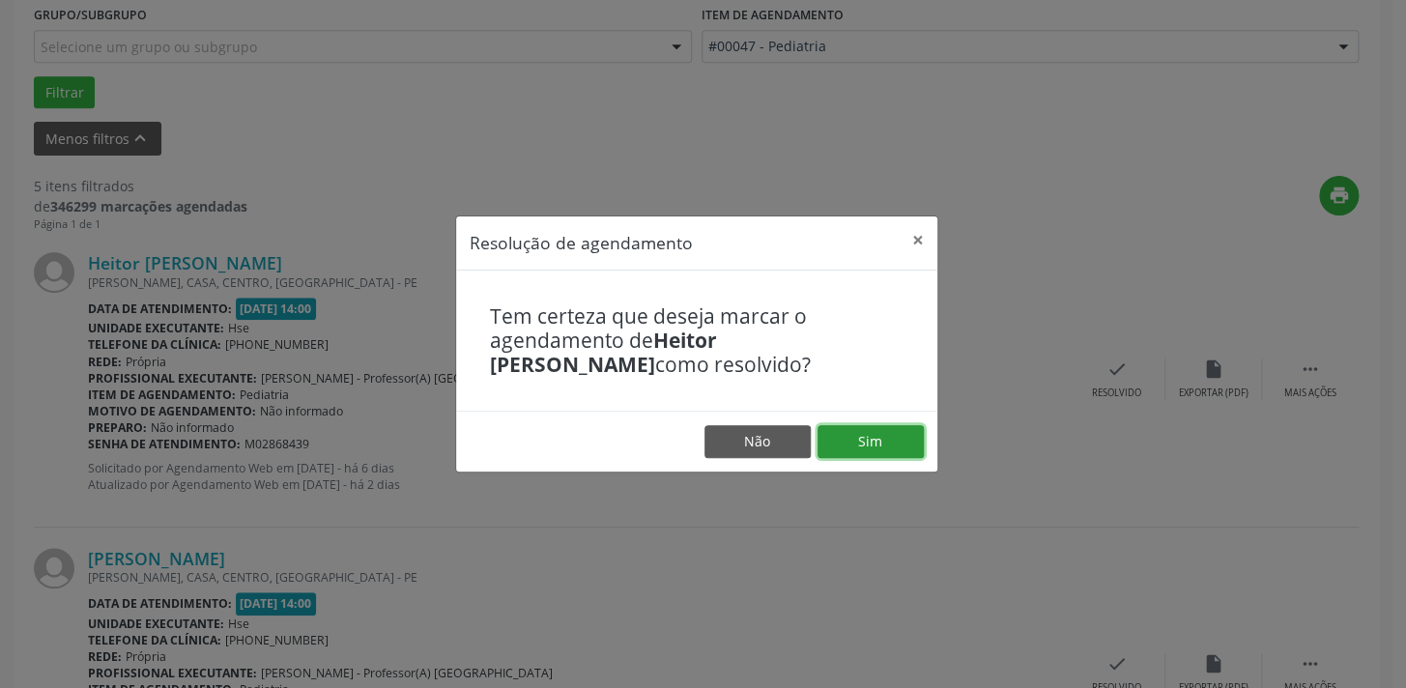
click at [889, 432] on button "Sim" at bounding box center [870, 441] width 106 height 33
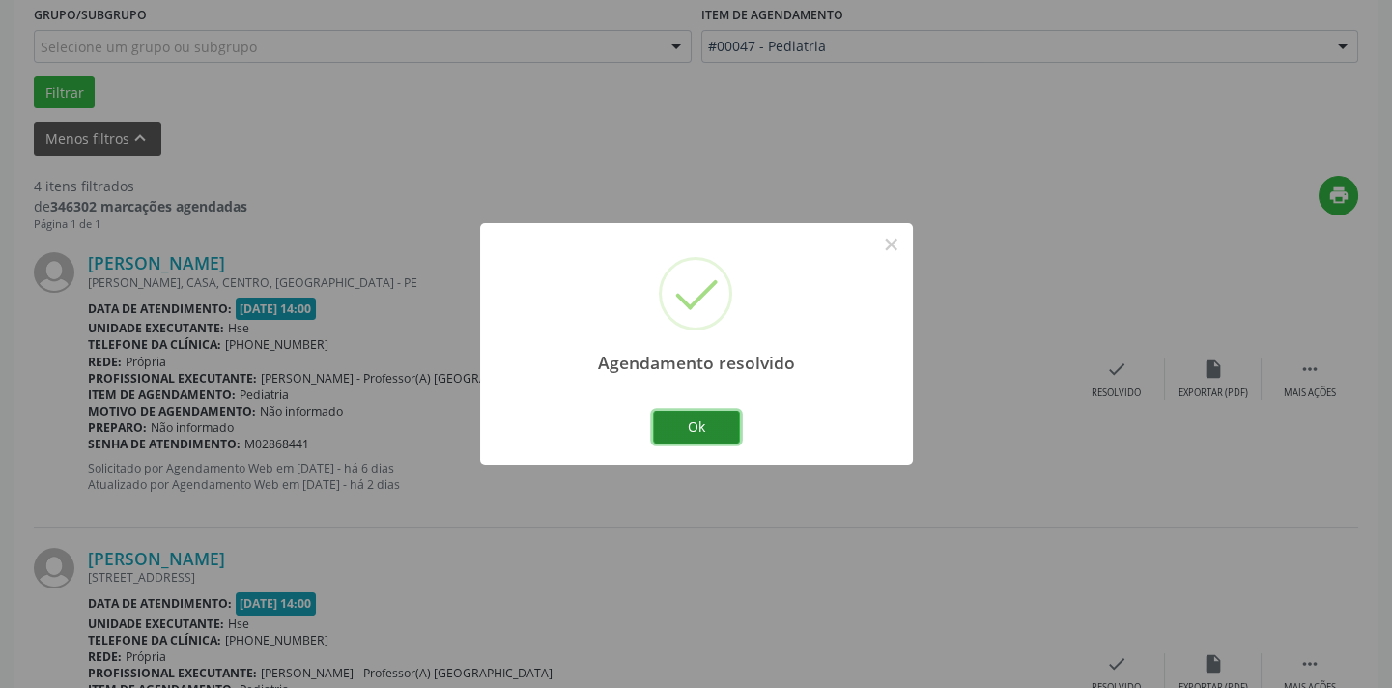
click at [705, 431] on button "Ok" at bounding box center [696, 427] width 87 height 33
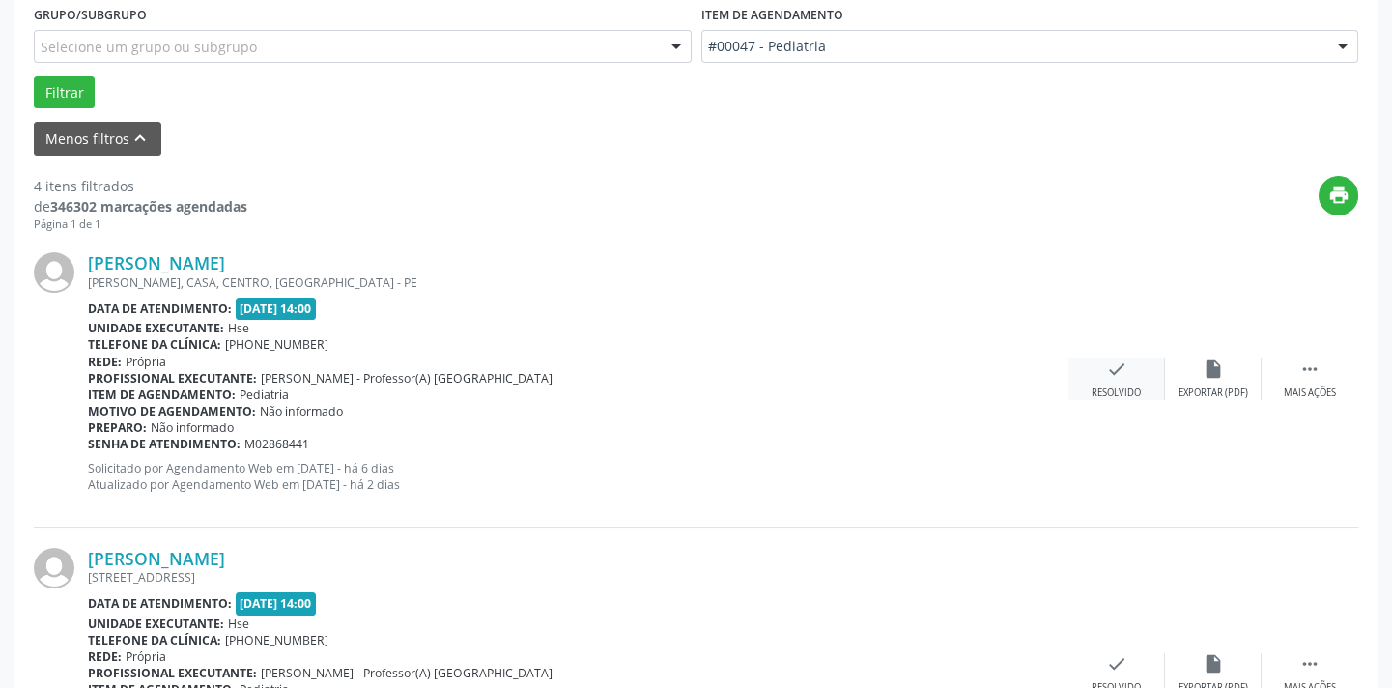
click at [1121, 379] on div "check Resolvido" at bounding box center [1117, 379] width 97 height 42
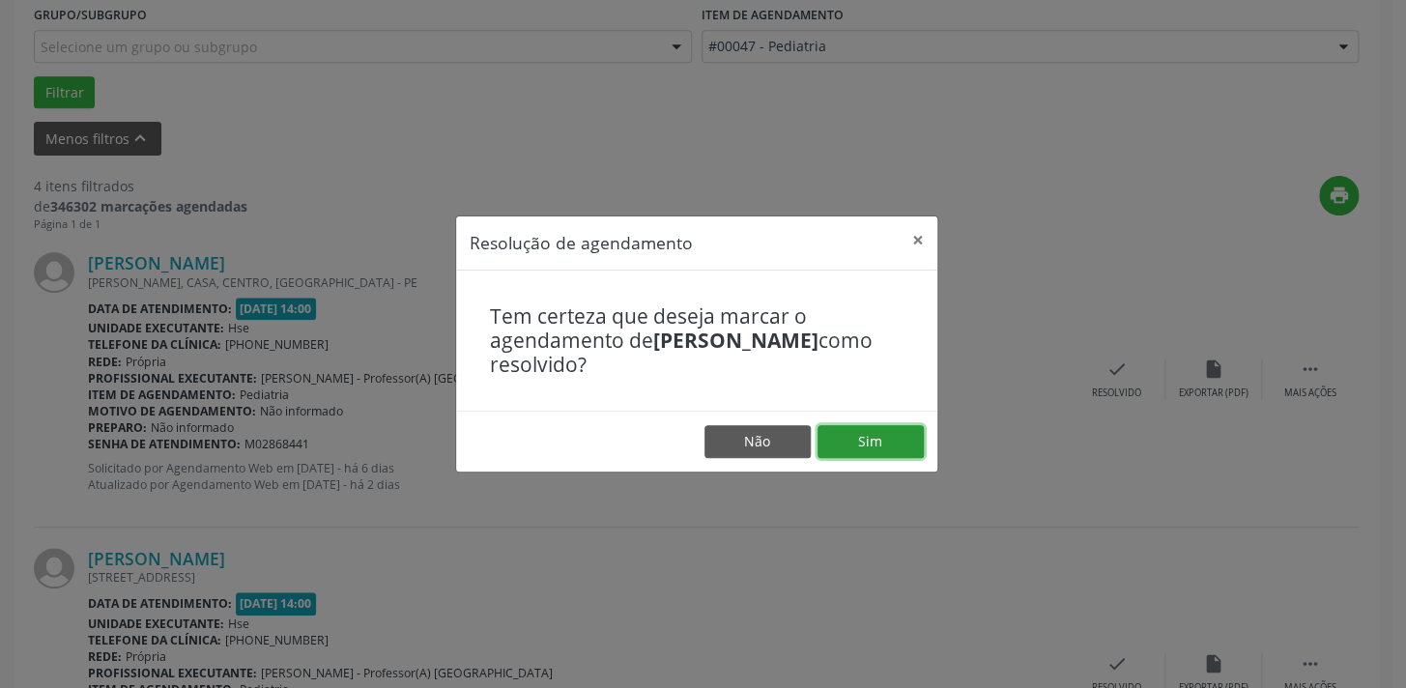
click at [870, 431] on button "Sim" at bounding box center [870, 441] width 106 height 33
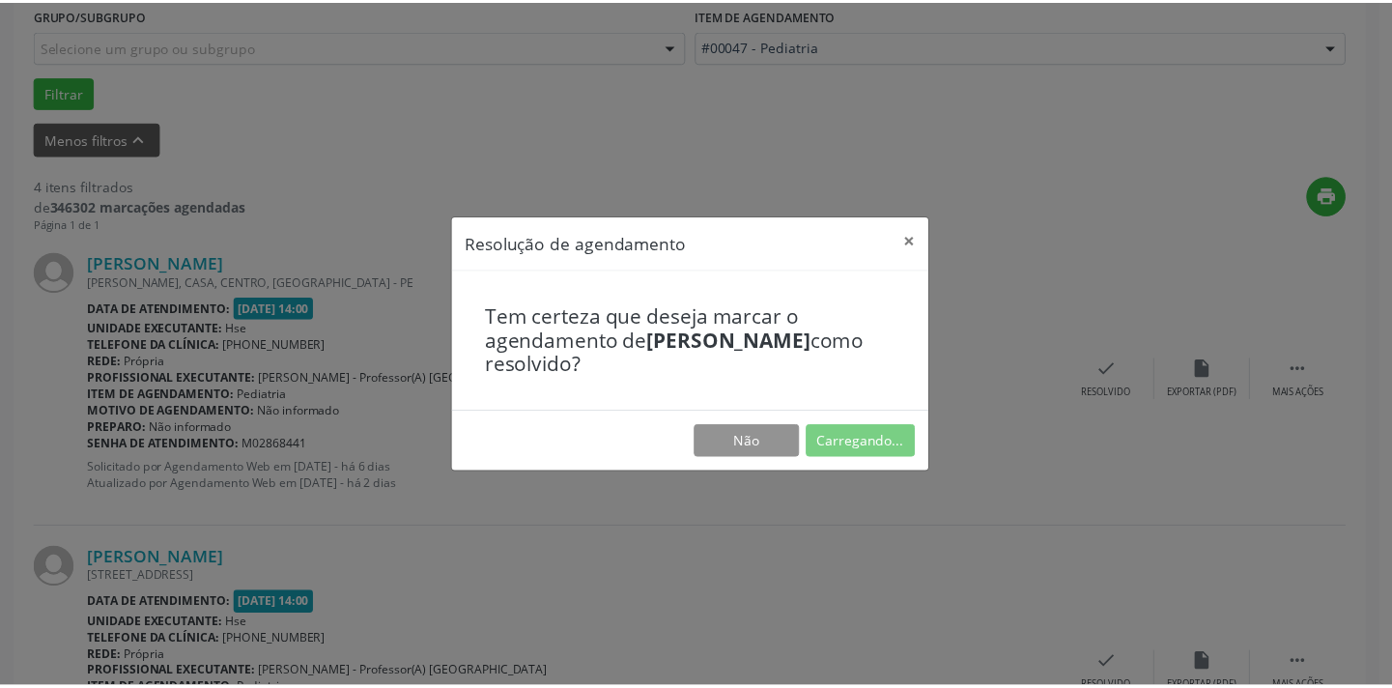
scroll to position [134, 0]
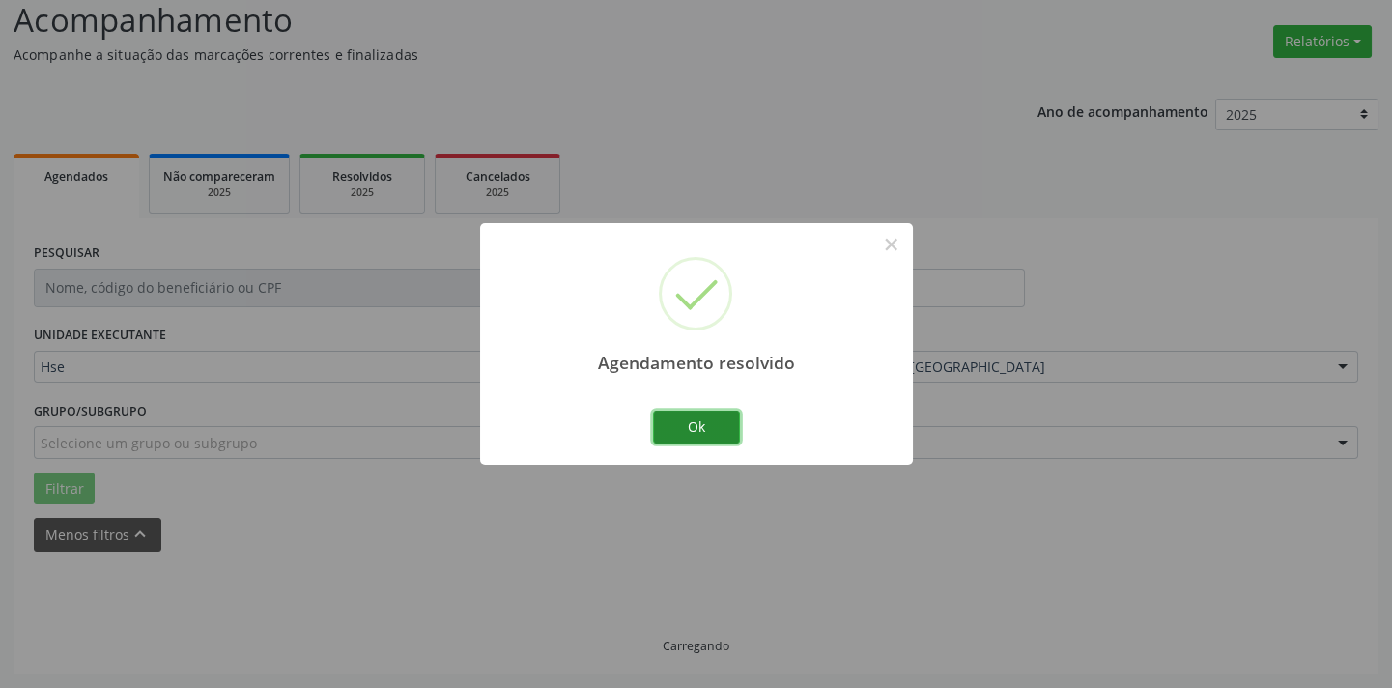
click at [702, 427] on button "Ok" at bounding box center [696, 427] width 87 height 33
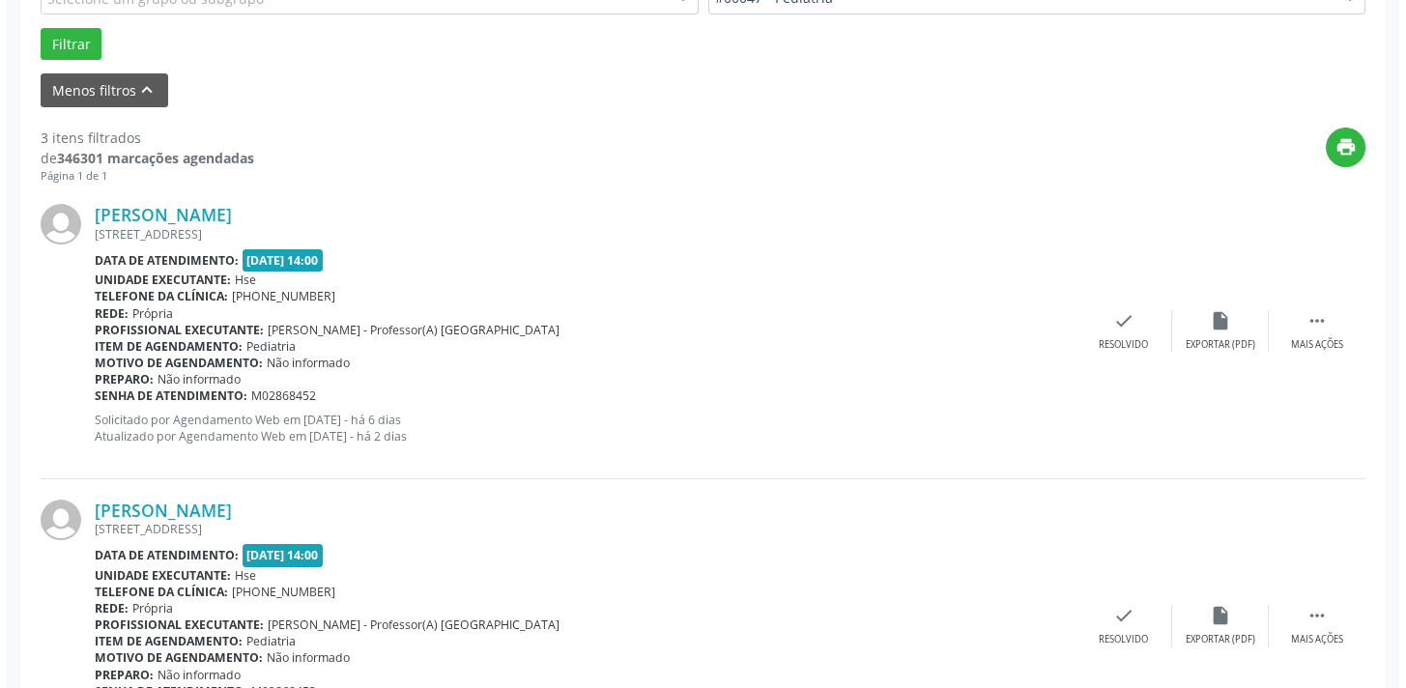
scroll to position [593, 0]
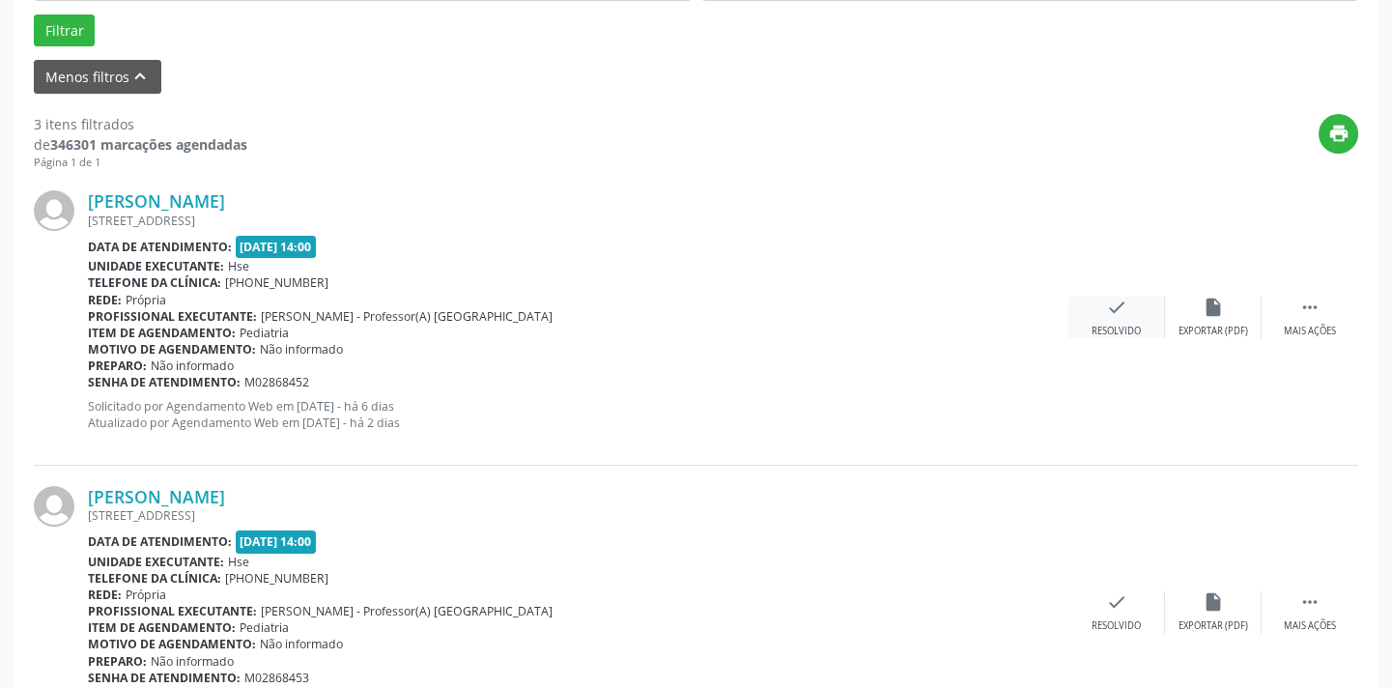
click at [1111, 314] on icon "check" at bounding box center [1116, 307] width 21 height 21
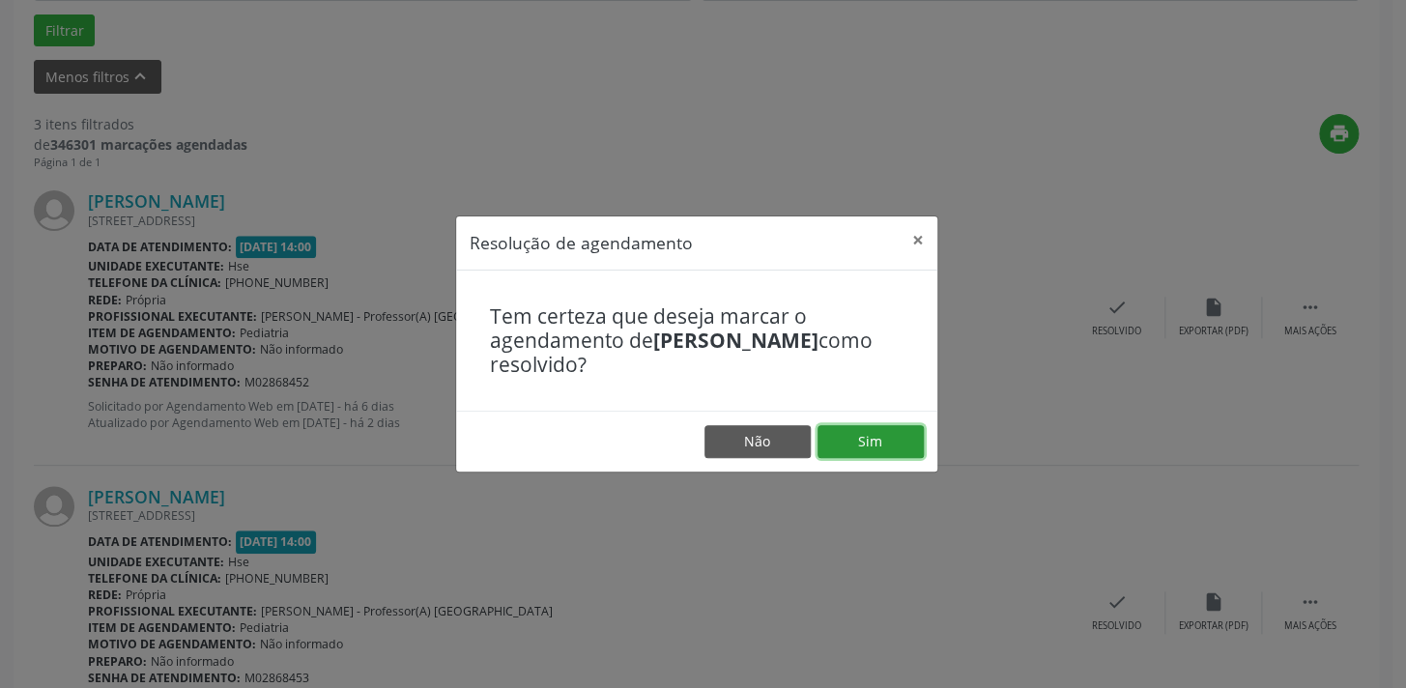
click at [892, 437] on button "Sim" at bounding box center [870, 441] width 106 height 33
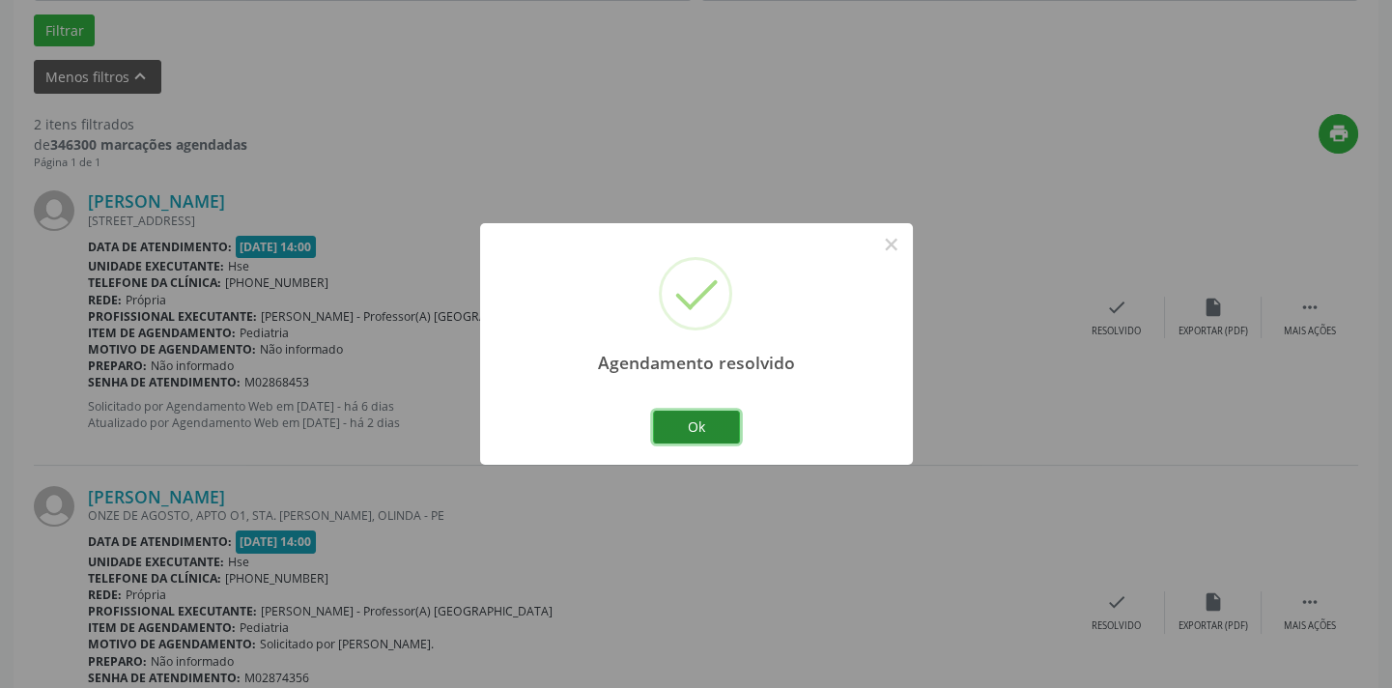
click at [684, 423] on button "Ok" at bounding box center [696, 427] width 87 height 33
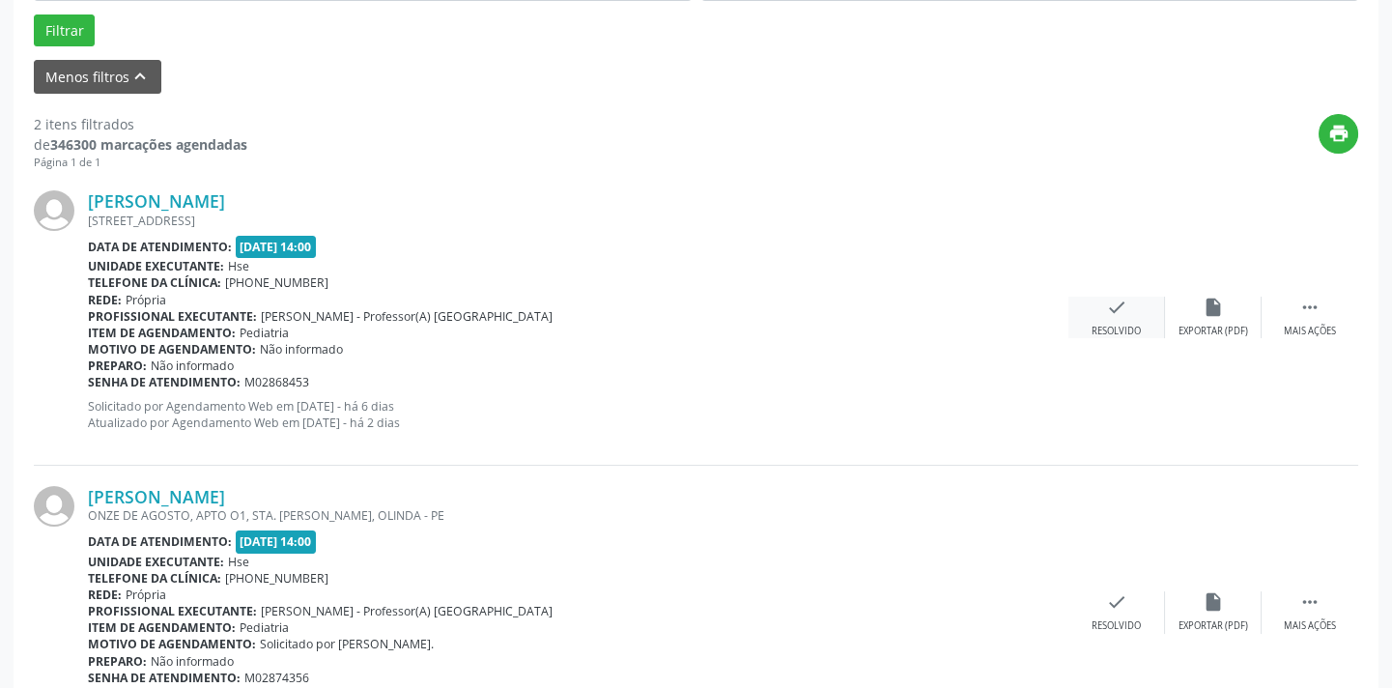
click at [1123, 314] on div "check Resolvido" at bounding box center [1117, 318] width 97 height 42
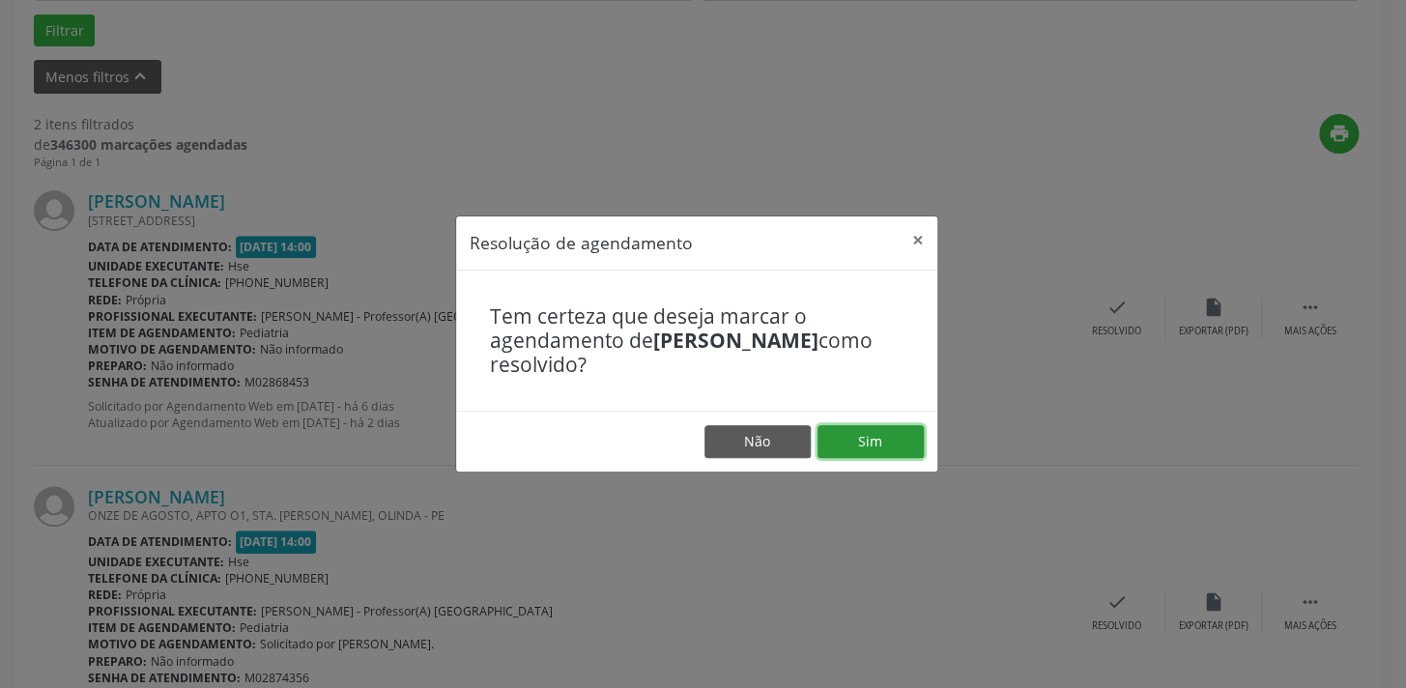
click at [863, 434] on button "Sim" at bounding box center [870, 441] width 106 height 33
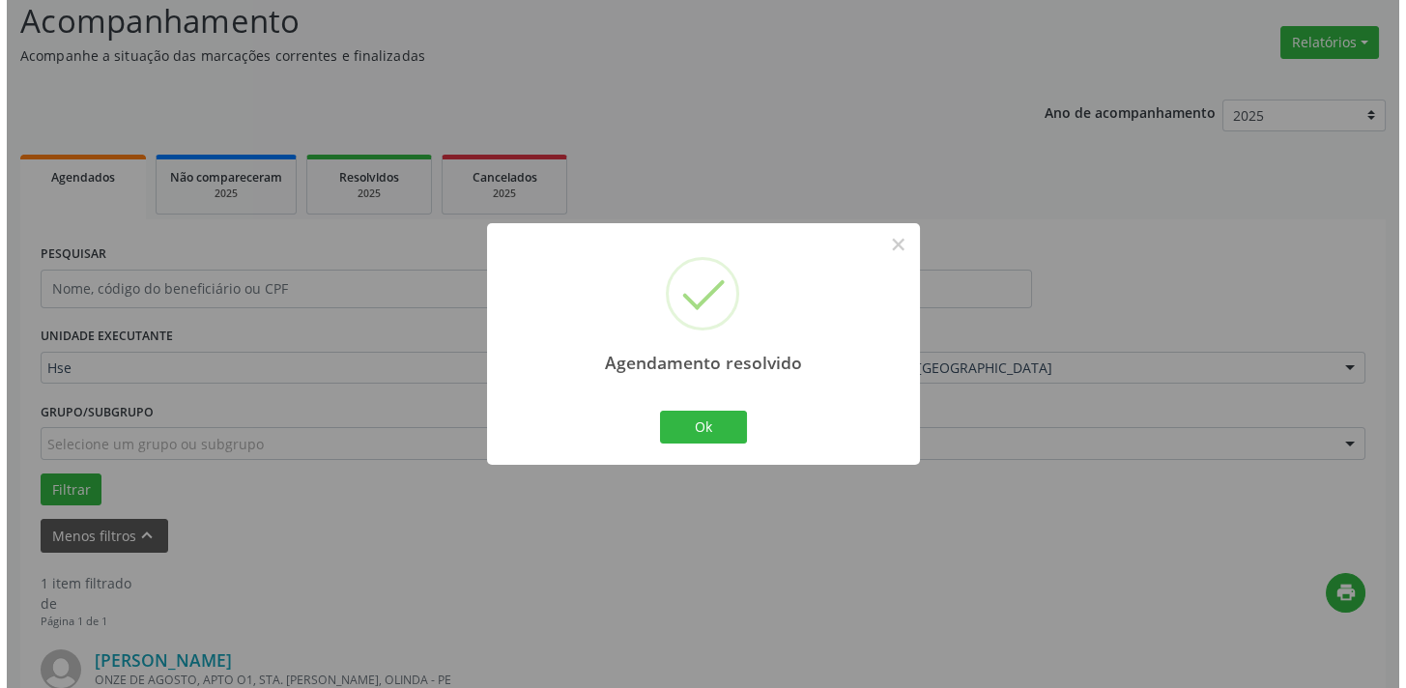
scroll to position [403, 0]
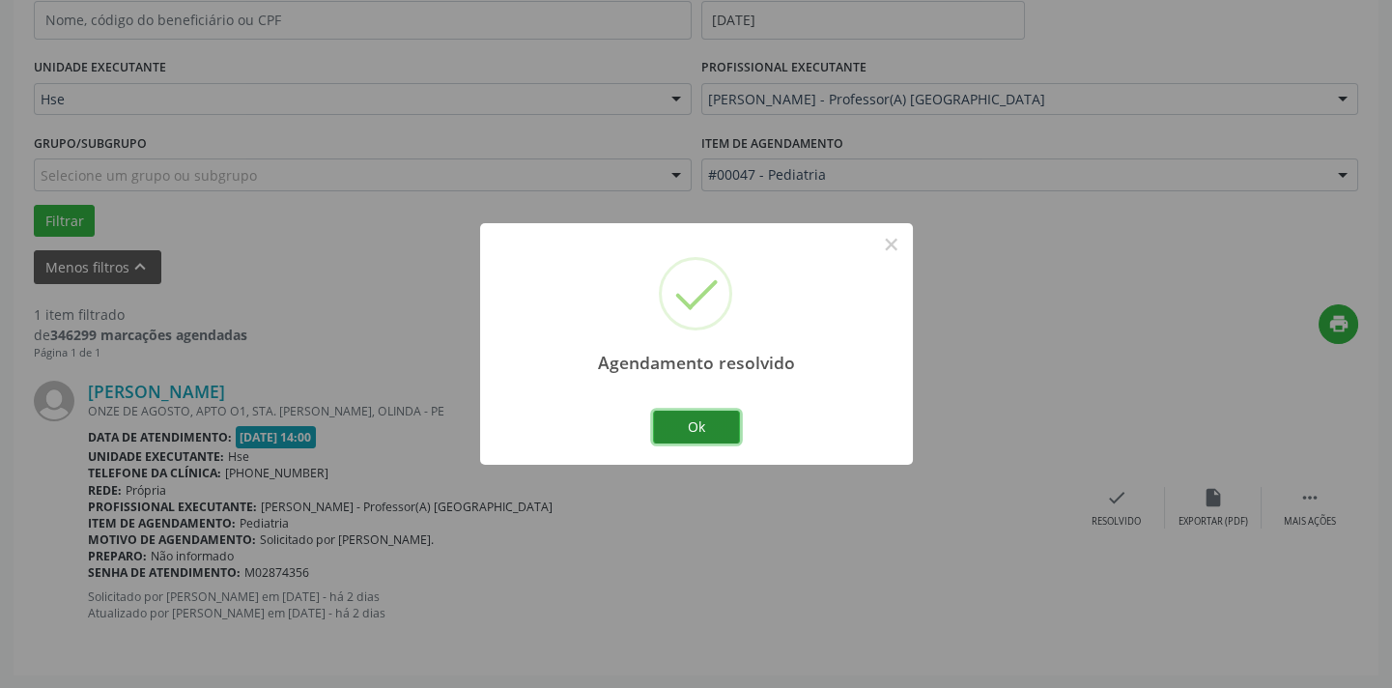
click at [716, 425] on button "Ok" at bounding box center [696, 427] width 87 height 33
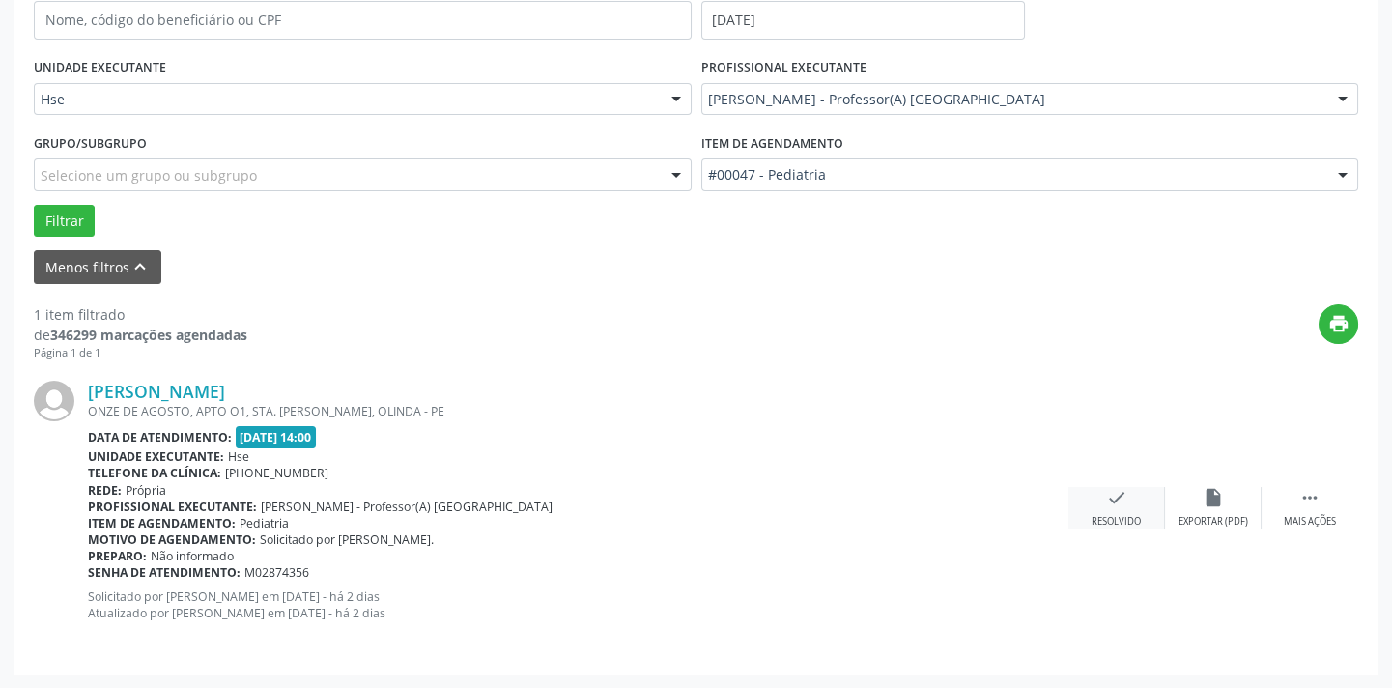
click at [1109, 496] on icon "check" at bounding box center [1116, 497] width 21 height 21
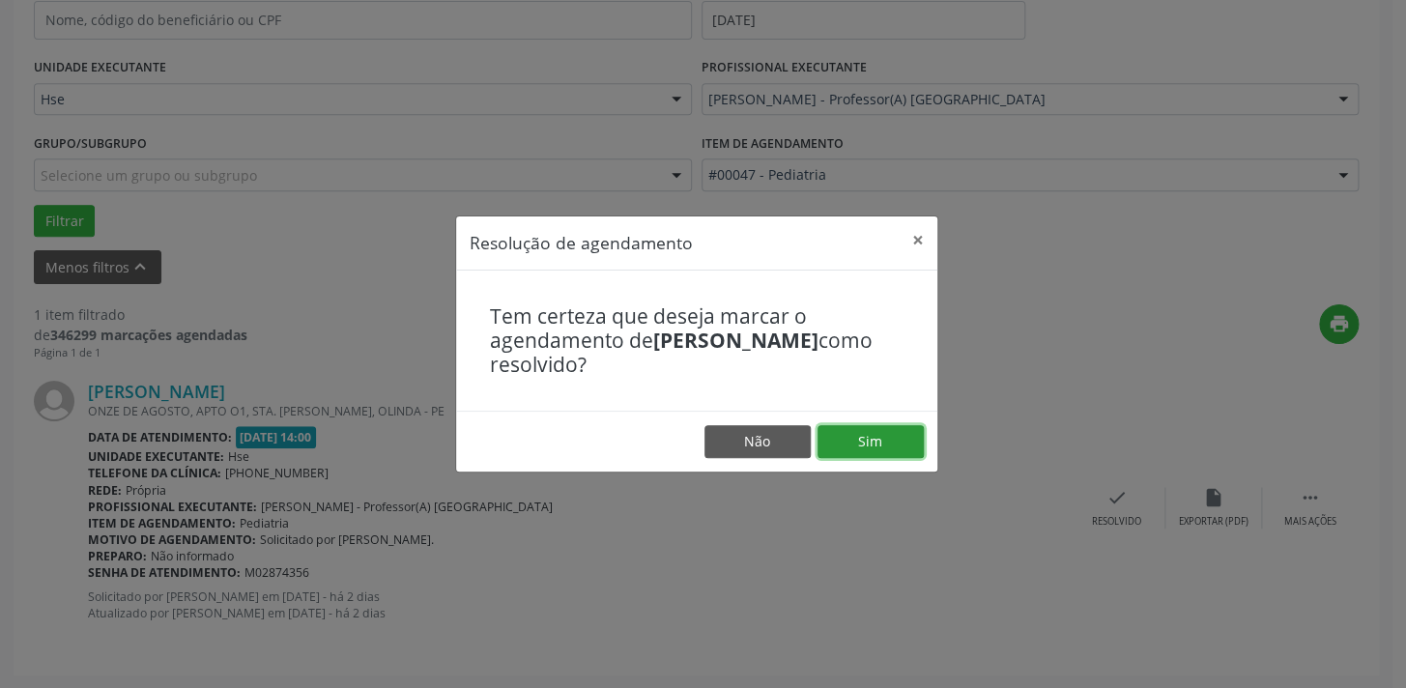
click at [873, 445] on button "Sim" at bounding box center [870, 441] width 106 height 33
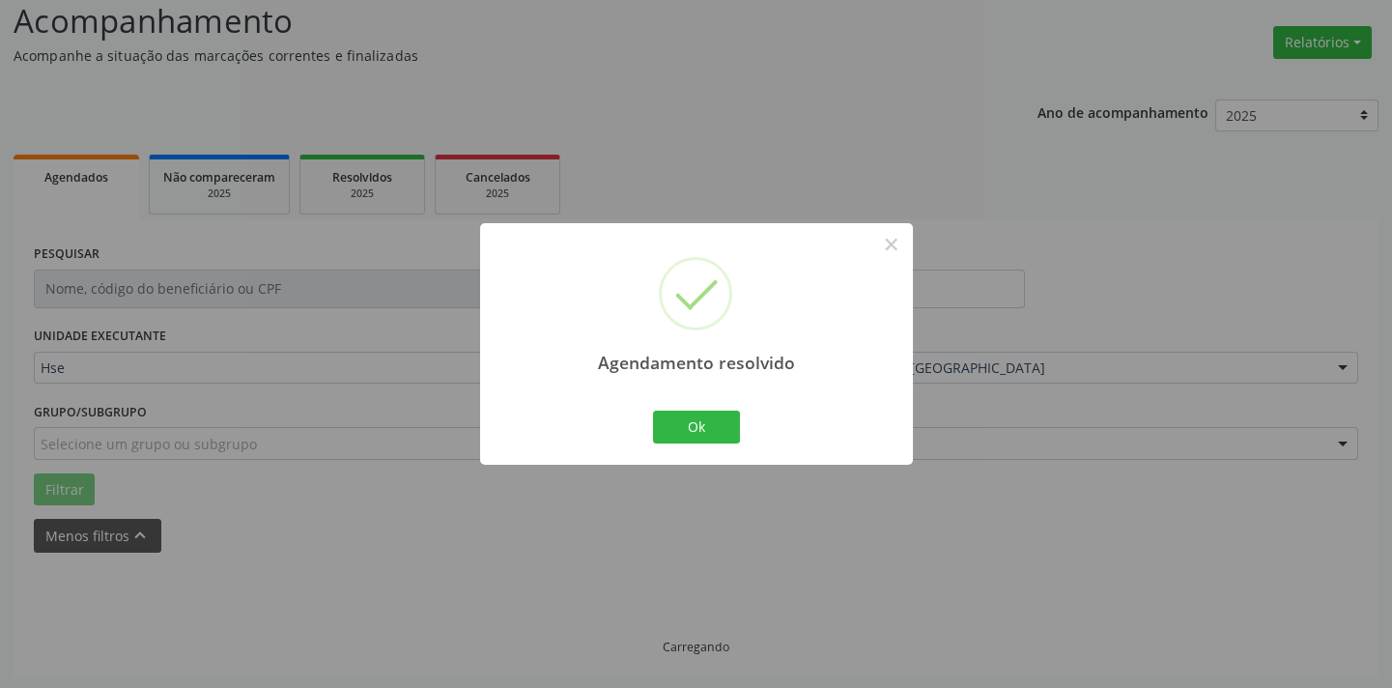
scroll to position [92, 0]
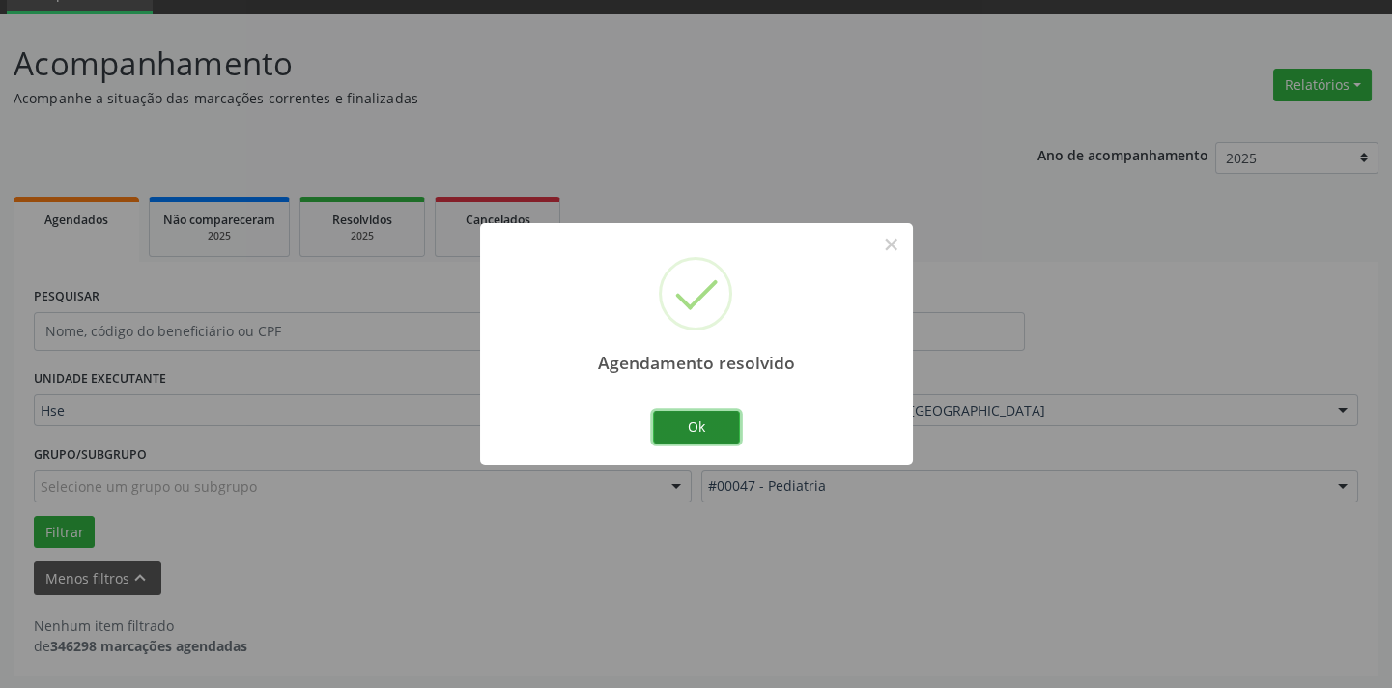
click at [702, 431] on button "Ok" at bounding box center [696, 427] width 87 height 33
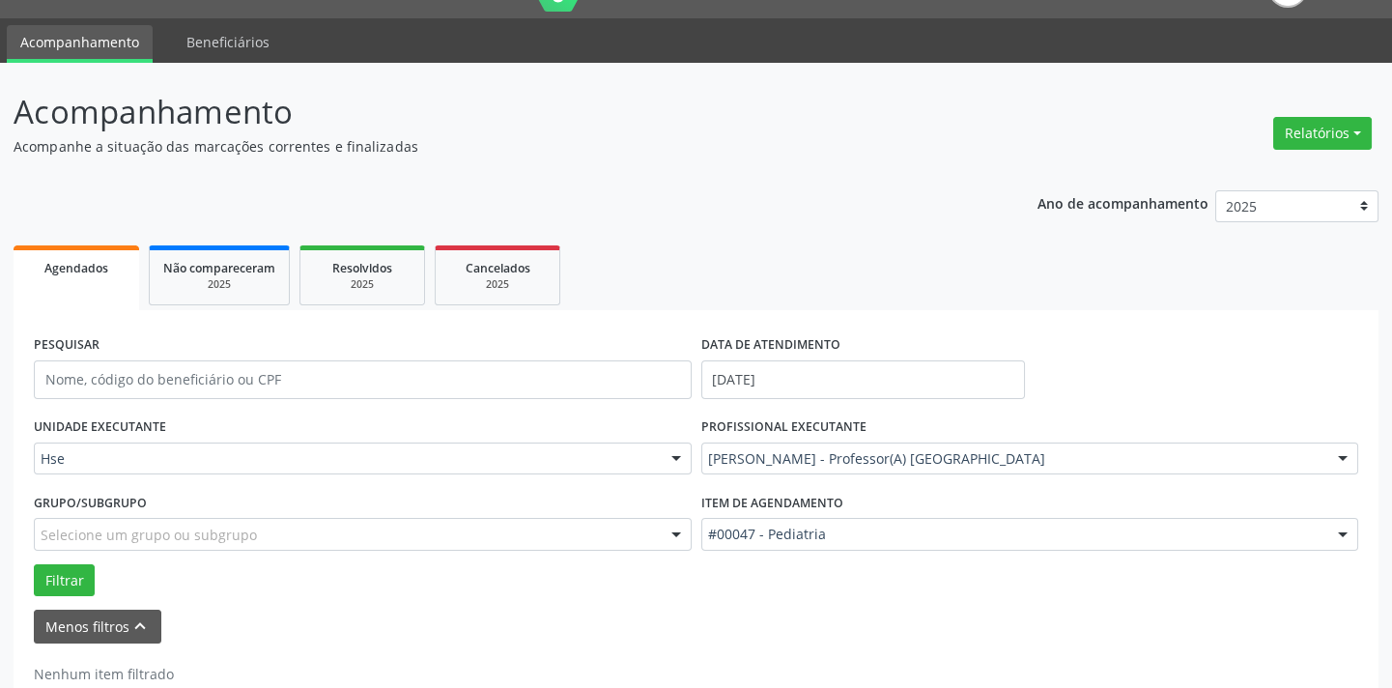
scroll to position [0, 0]
